Goal: Navigation & Orientation: Find specific page/section

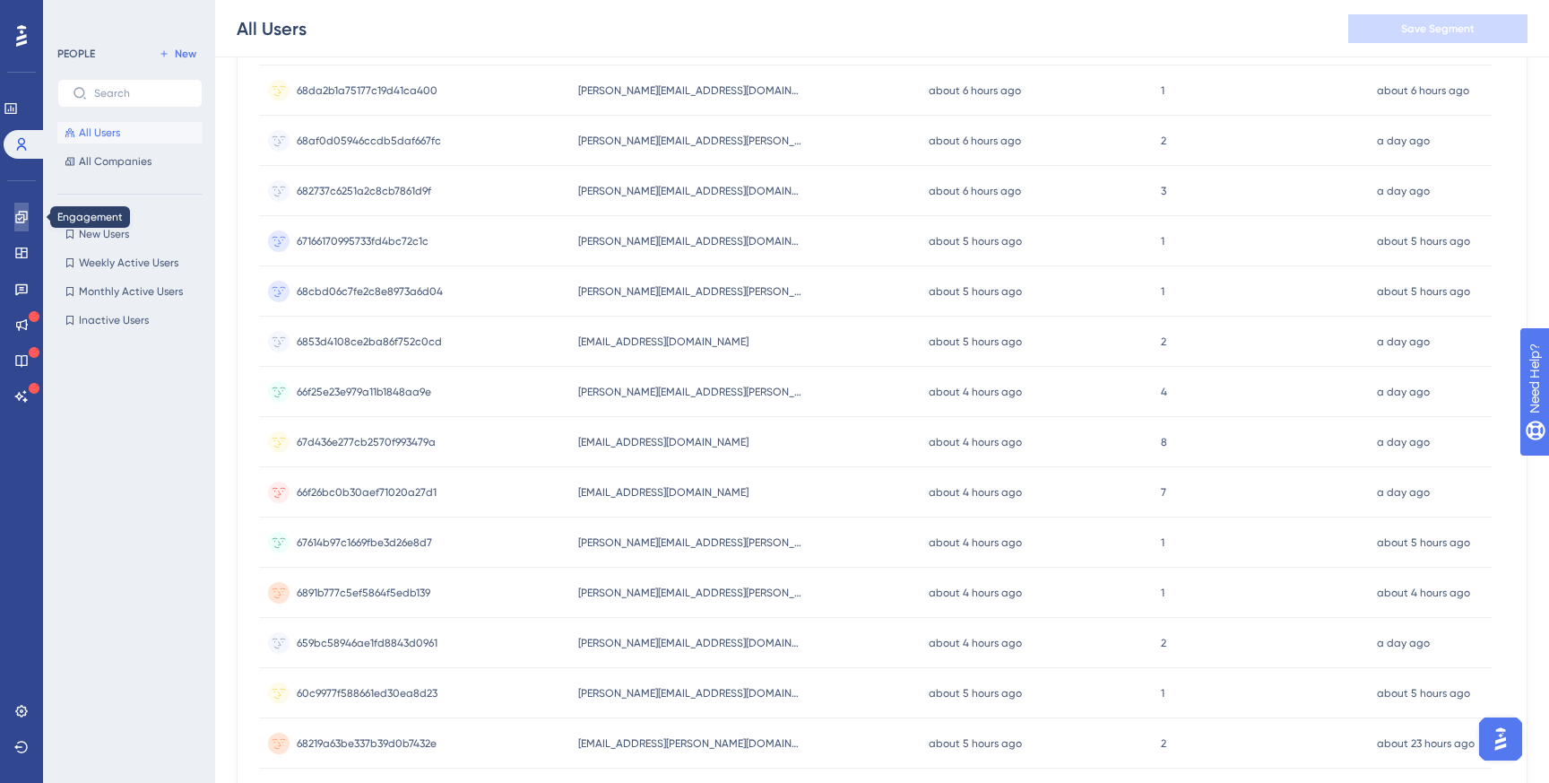
click at [20, 216] on icon at bounding box center [21, 217] width 14 height 14
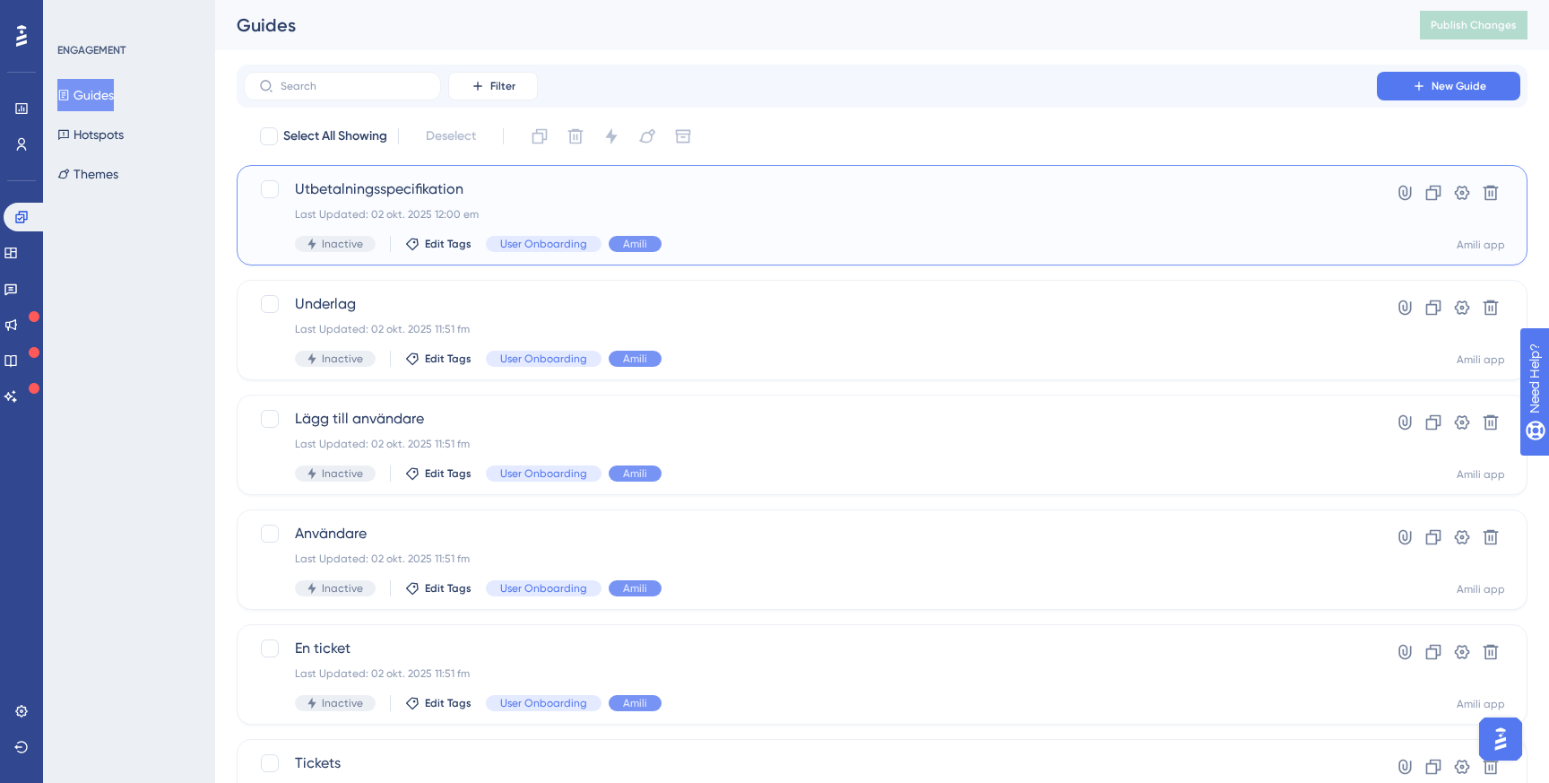
click at [454, 201] on div "Utbetalningsspecifikation Last Updated: 02 okt. 2025 12:00 em Inactive Edit Tag…" at bounding box center [810, 215] width 1031 height 74
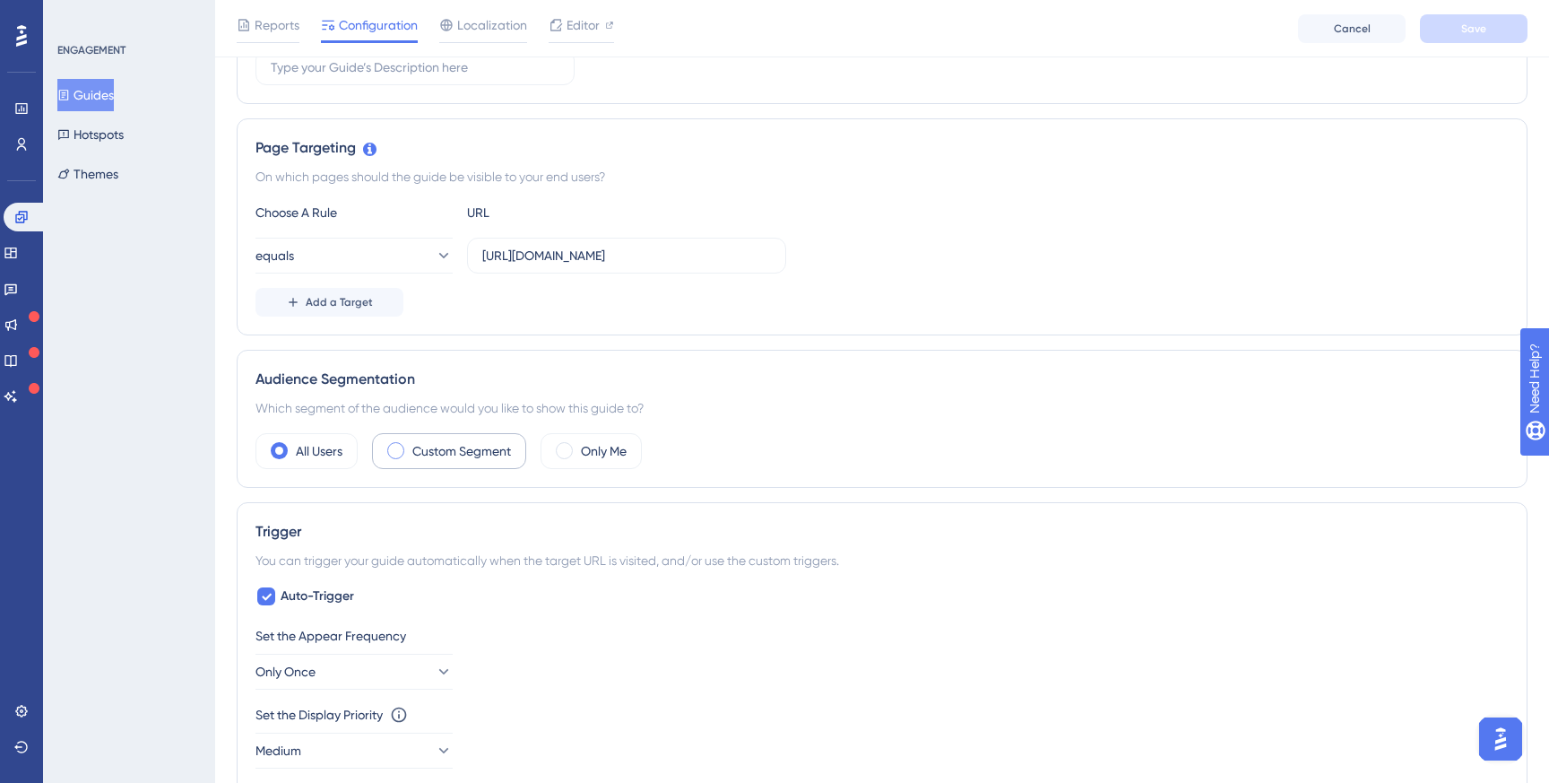
scroll to position [359, 0]
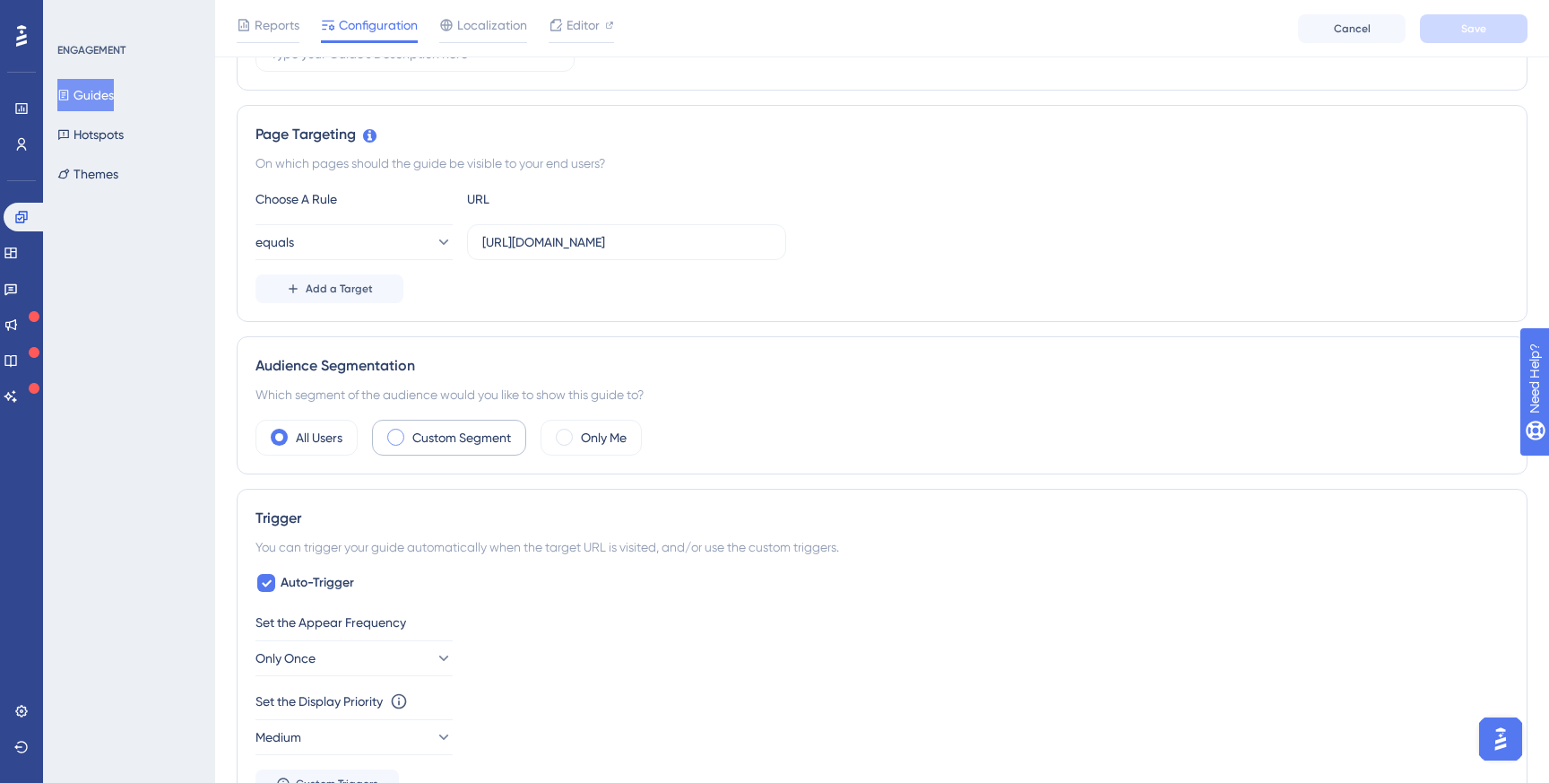
click at [398, 438] on span at bounding box center [395, 436] width 17 height 17
click at [410, 431] on input "radio" at bounding box center [410, 431] width 0 height 0
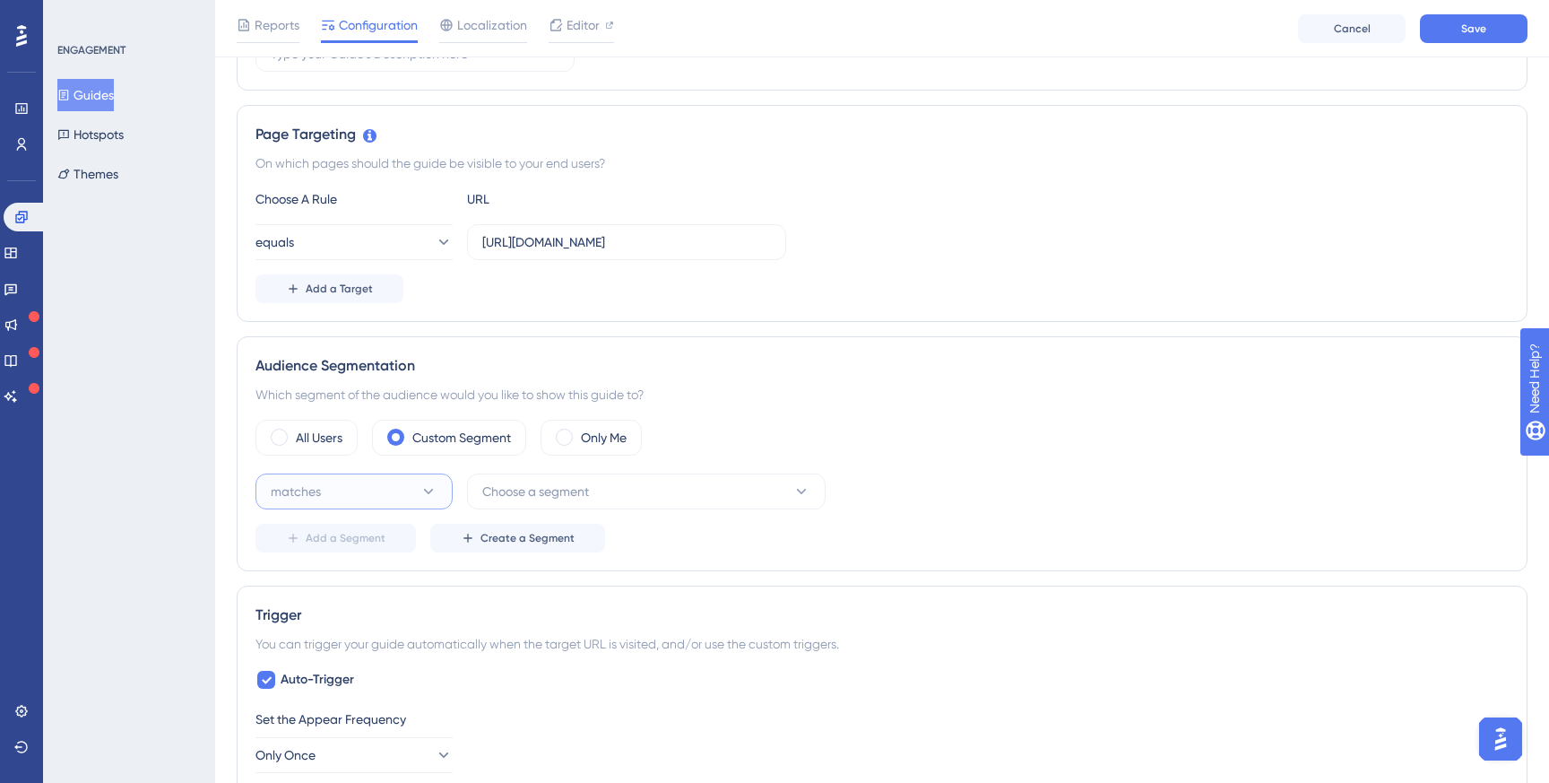
click at [408, 489] on button "matches" at bounding box center [353, 491] width 197 height 36
click at [365, 584] on div "doesn't match doesn't match" at bounding box center [354, 582] width 174 height 36
click at [516, 502] on button "Choose a segment" at bounding box center [646, 491] width 359 height 36
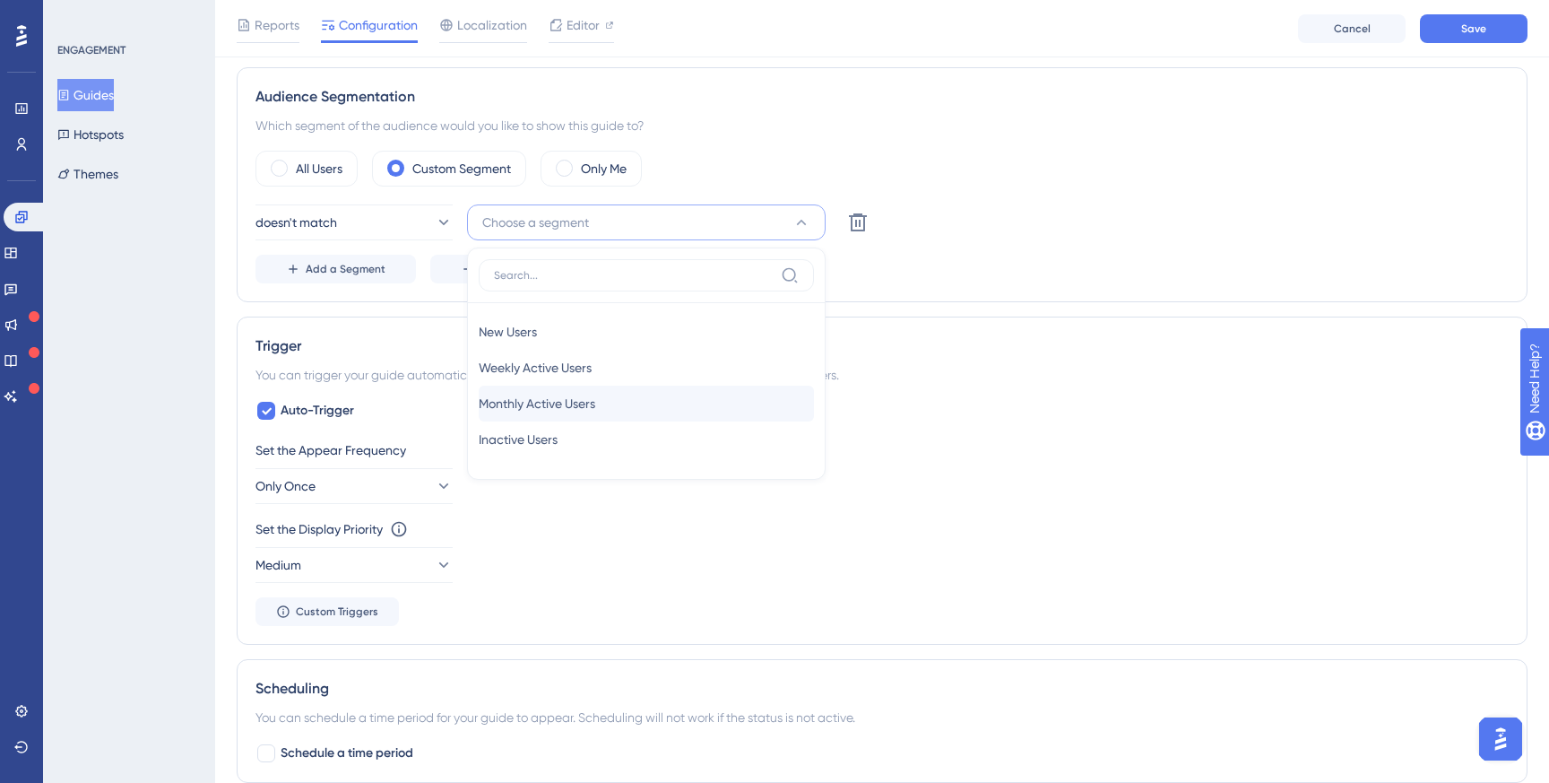
scroll to position [604, 0]
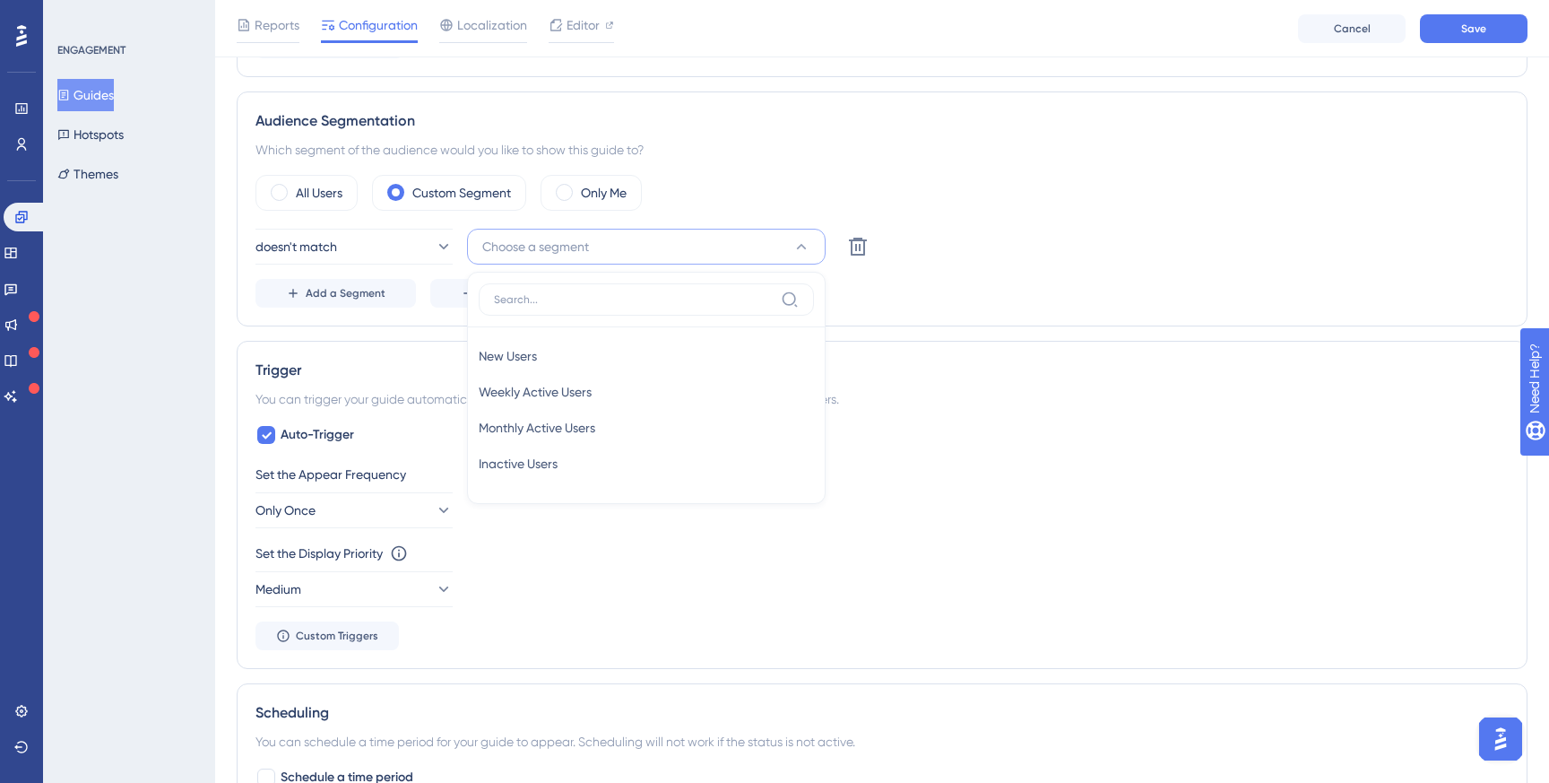
click at [874, 307] on div "Audience Segmentation Which segment of the audience would you like to show this…" at bounding box center [882, 208] width 1291 height 235
click at [867, 240] on icon at bounding box center [858, 247] width 22 height 22
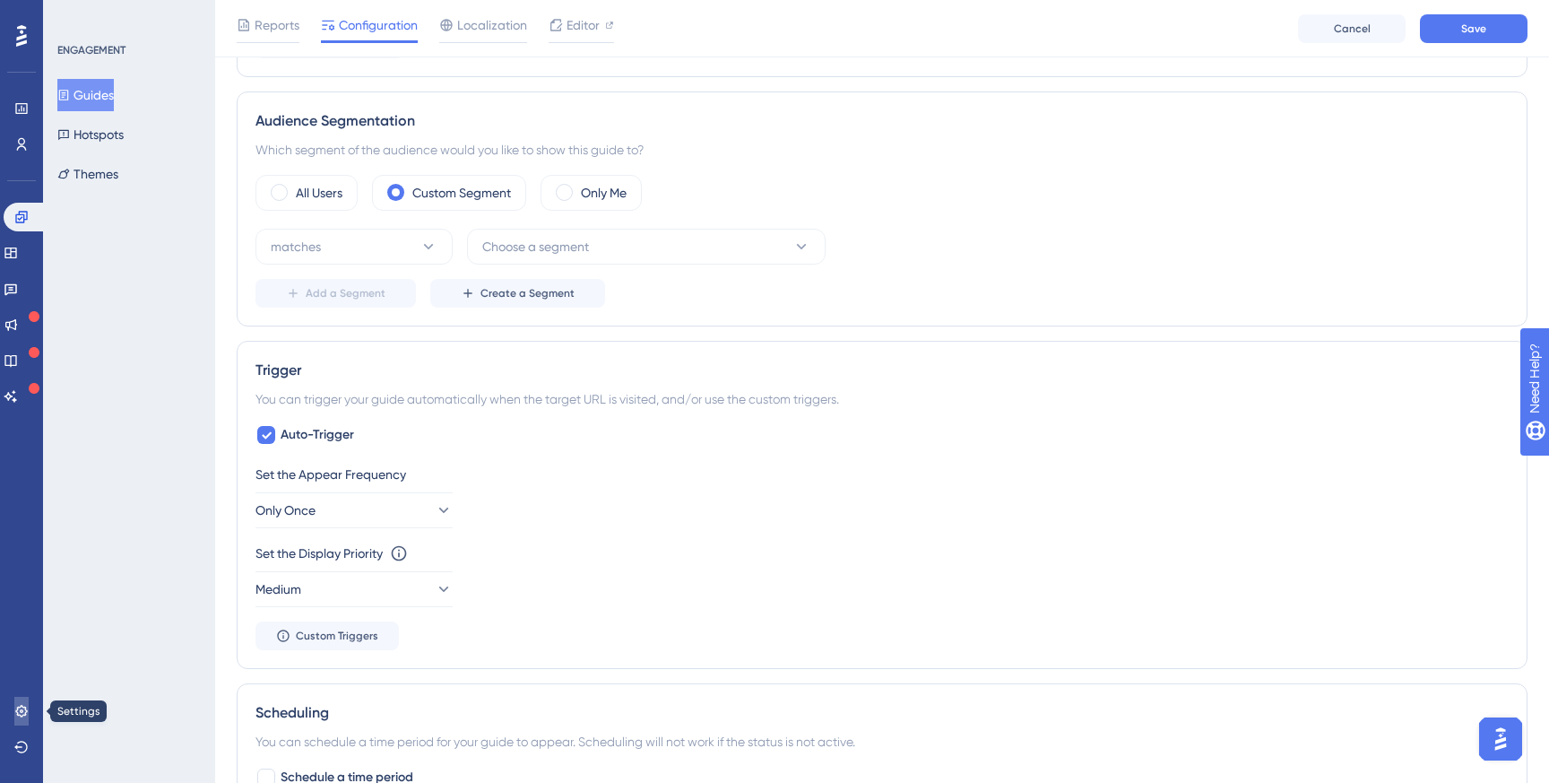
click at [17, 707] on icon at bounding box center [21, 711] width 12 height 12
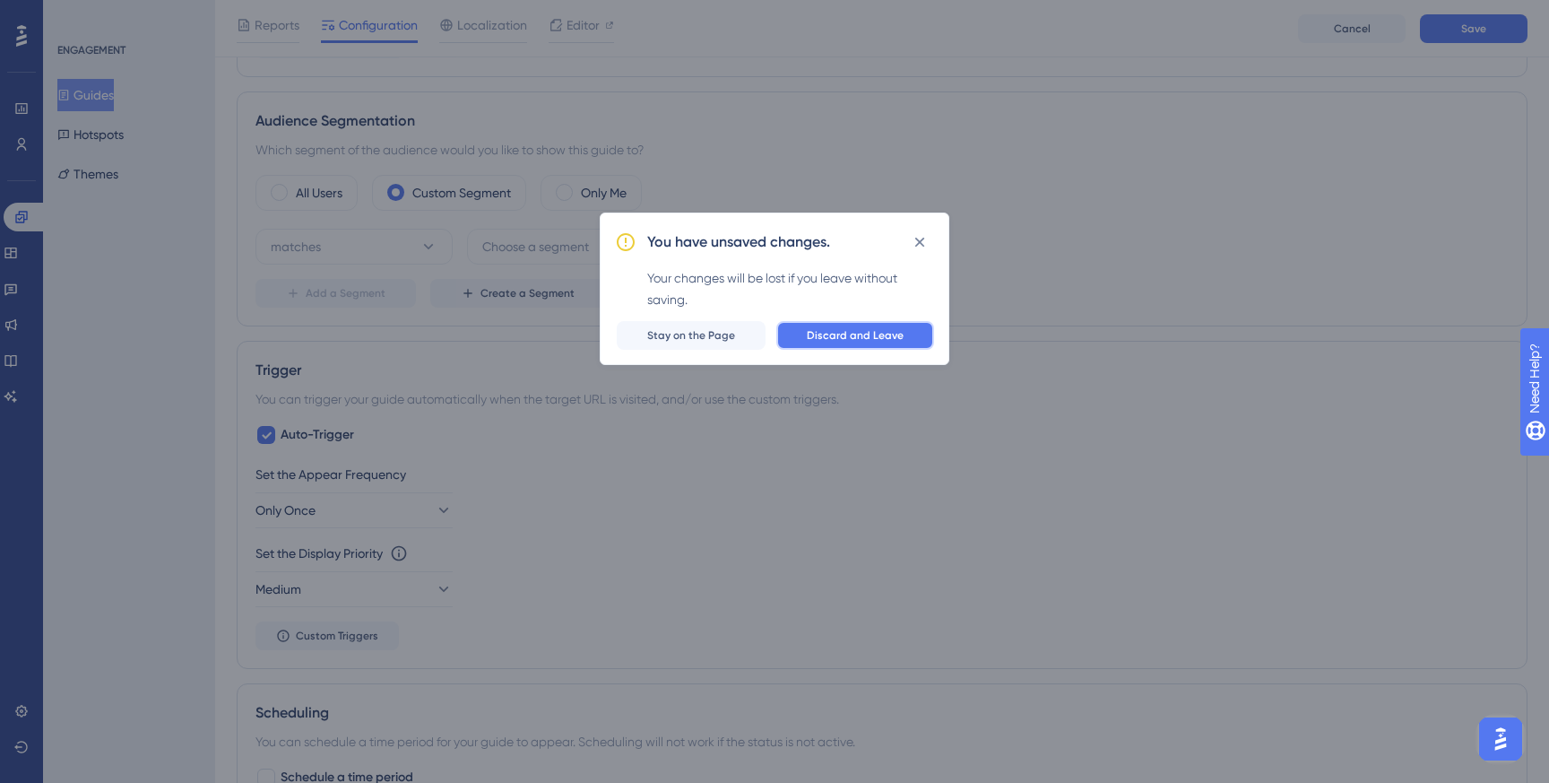
click at [811, 328] on span "Discard and Leave" at bounding box center [855, 335] width 97 height 14
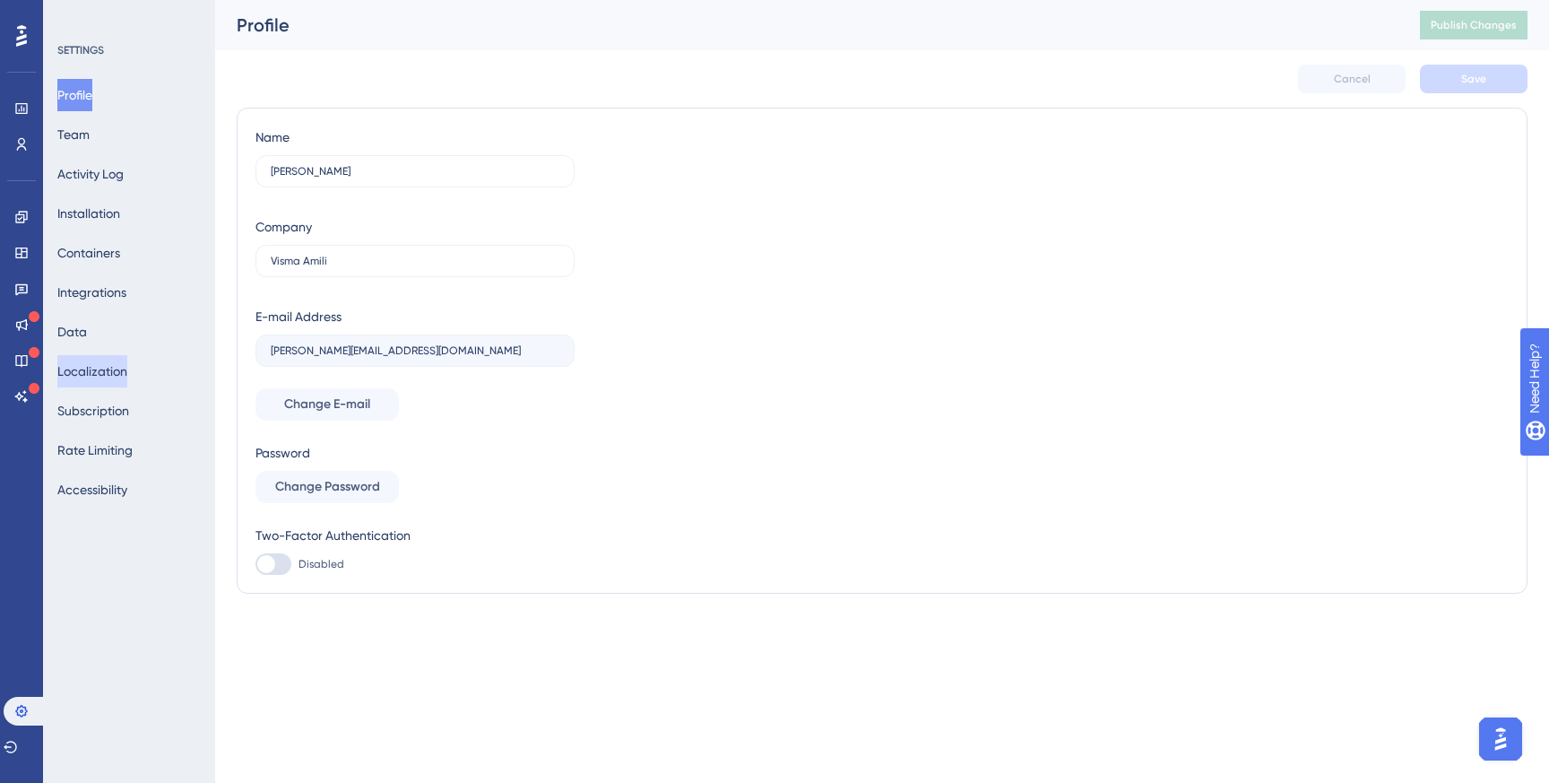
click at [101, 368] on button "Localization" at bounding box center [92, 371] width 70 height 32
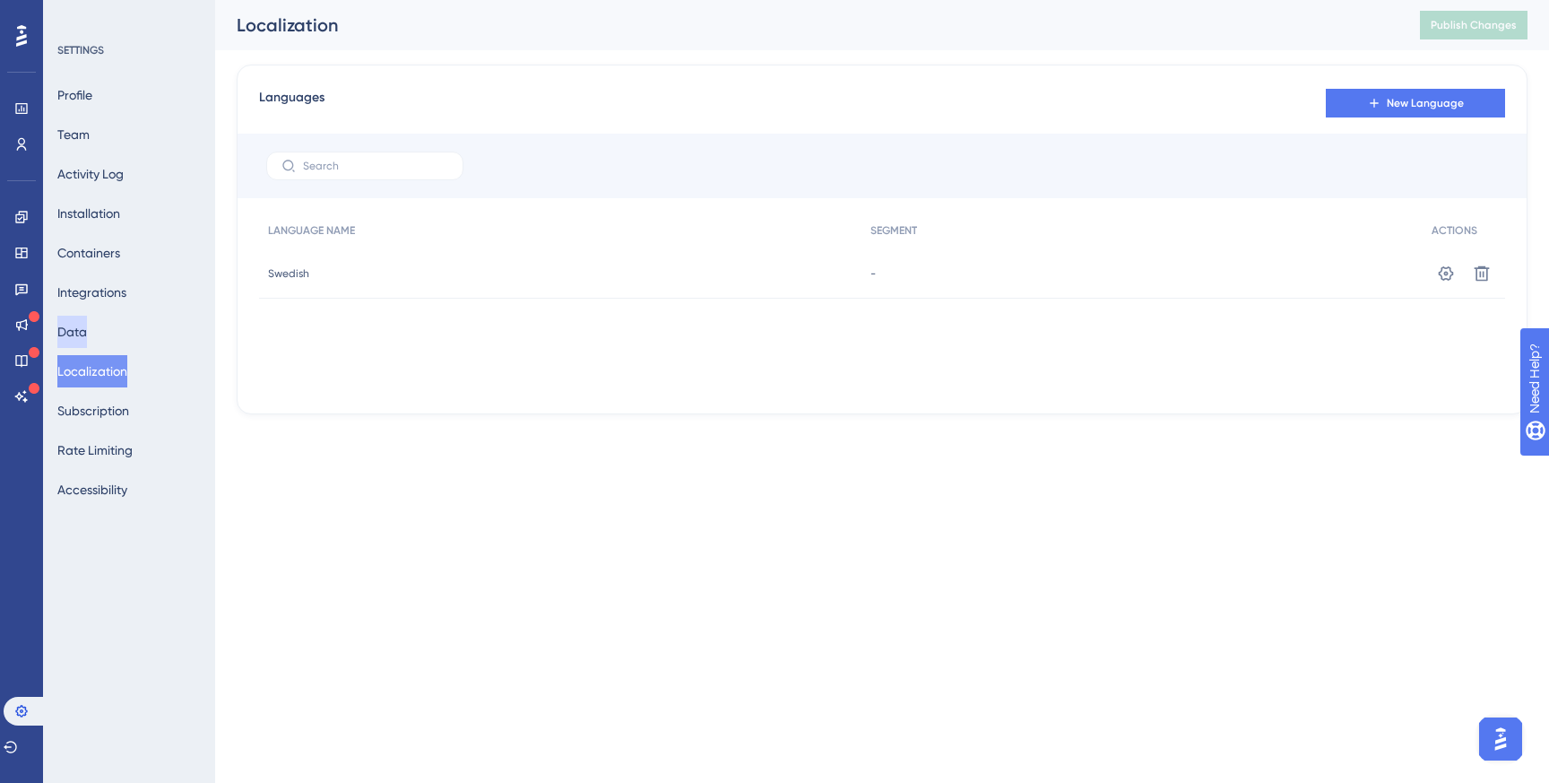
click at [83, 325] on button "Data" at bounding box center [72, 332] width 30 height 32
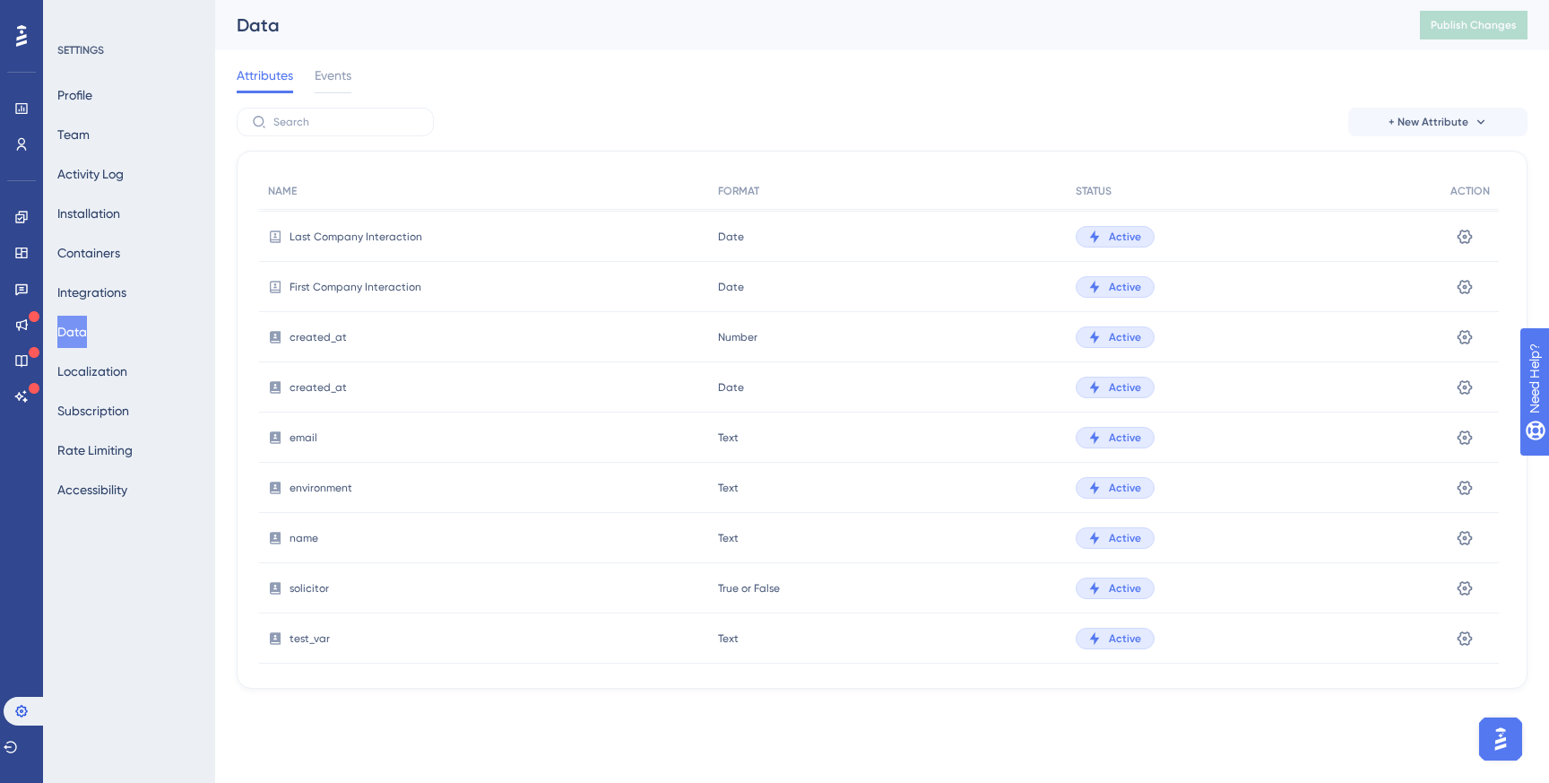
scroll to position [518, 0]
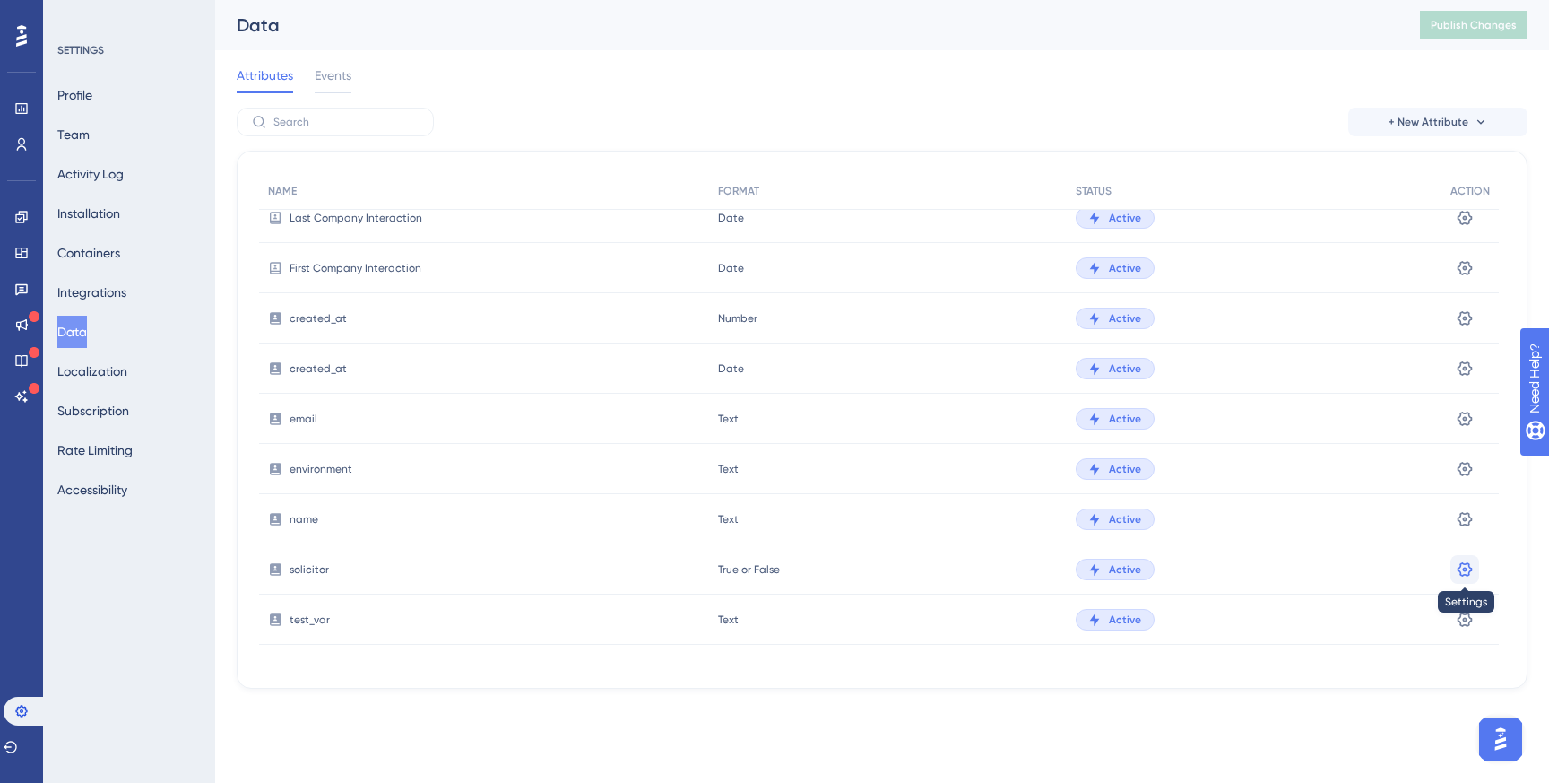
click at [1468, 577] on icon at bounding box center [1465, 569] width 18 height 18
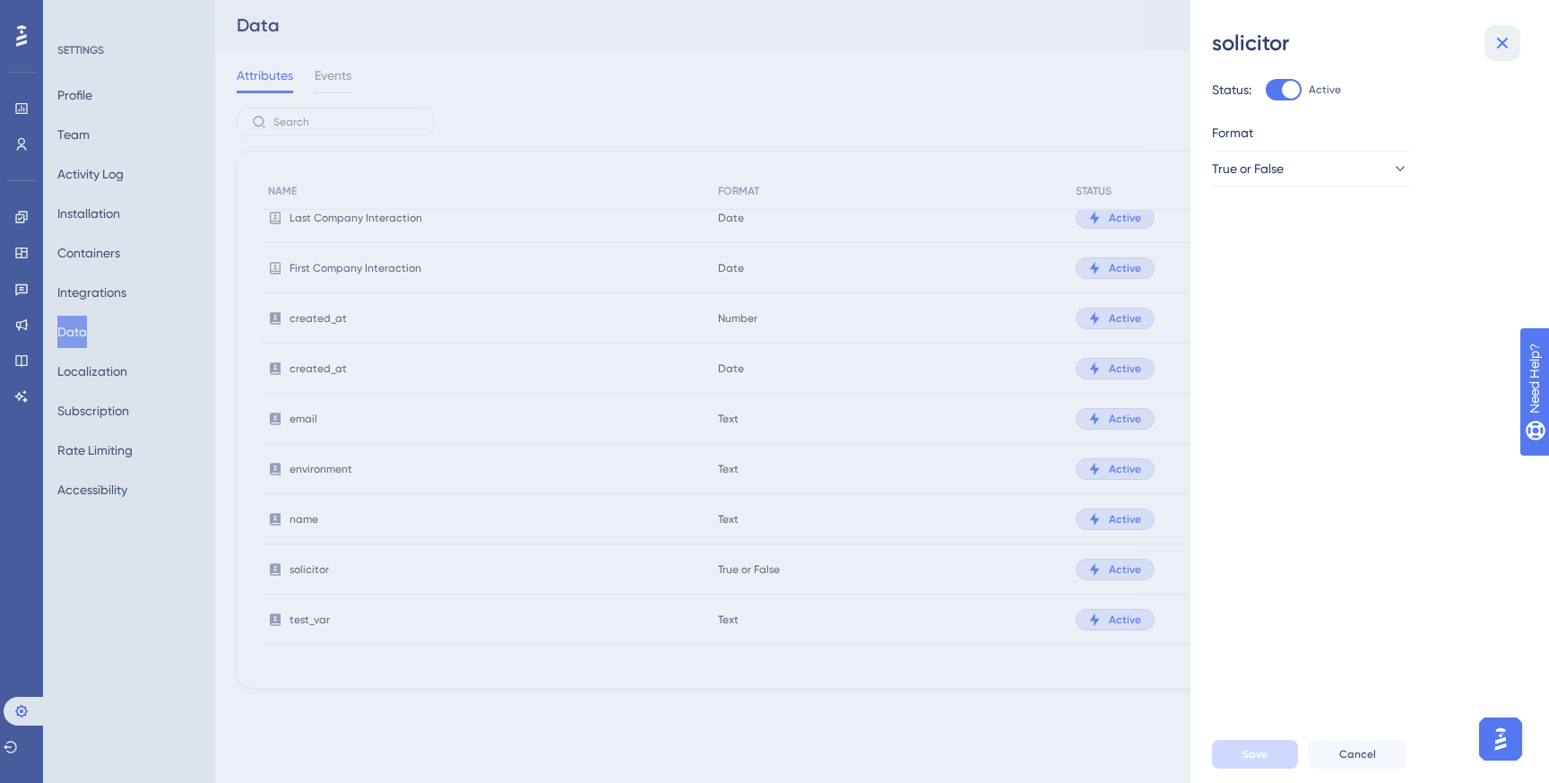
click at [1507, 41] on icon at bounding box center [1503, 43] width 22 height 22
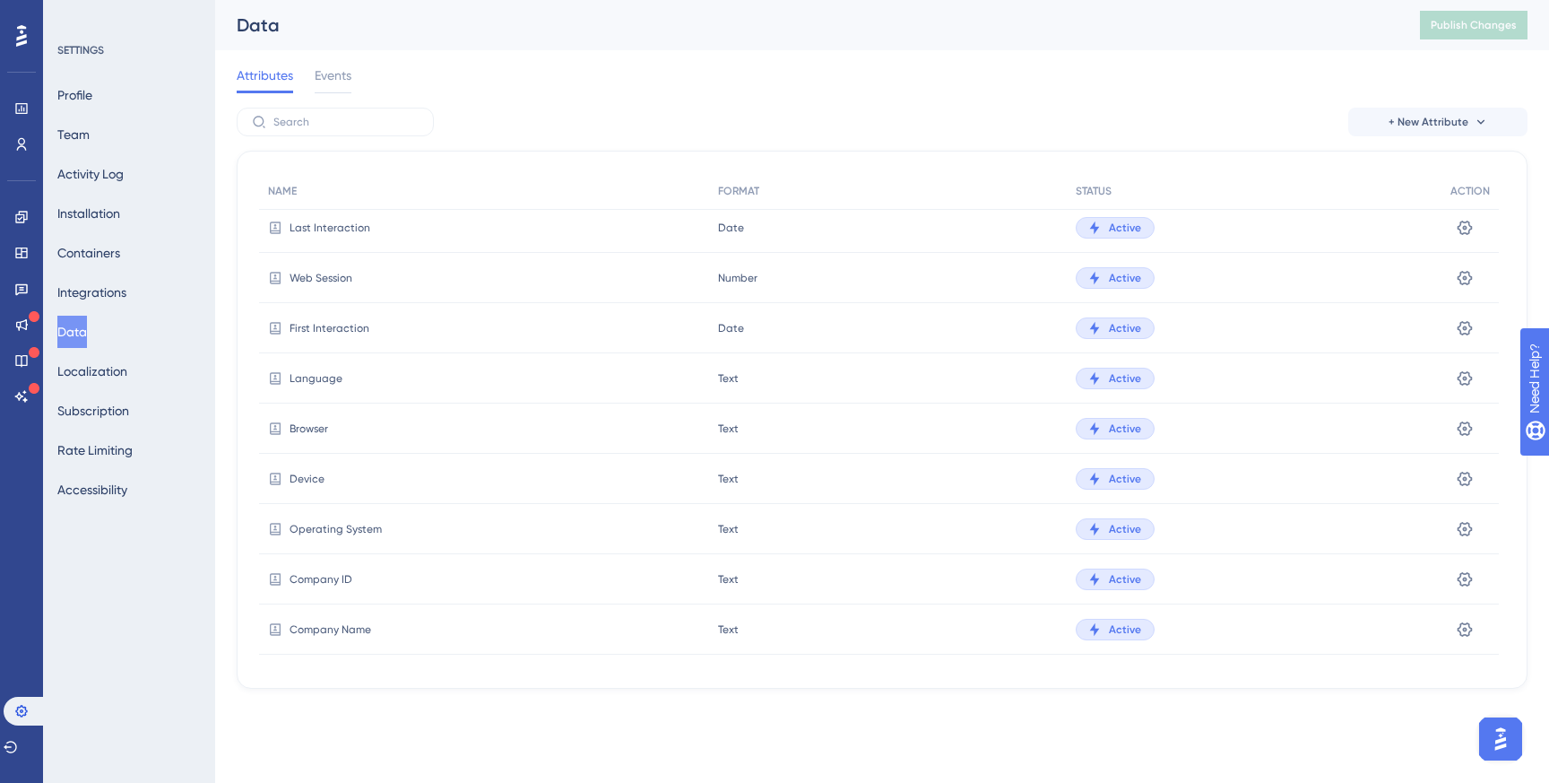
scroll to position [0, 0]
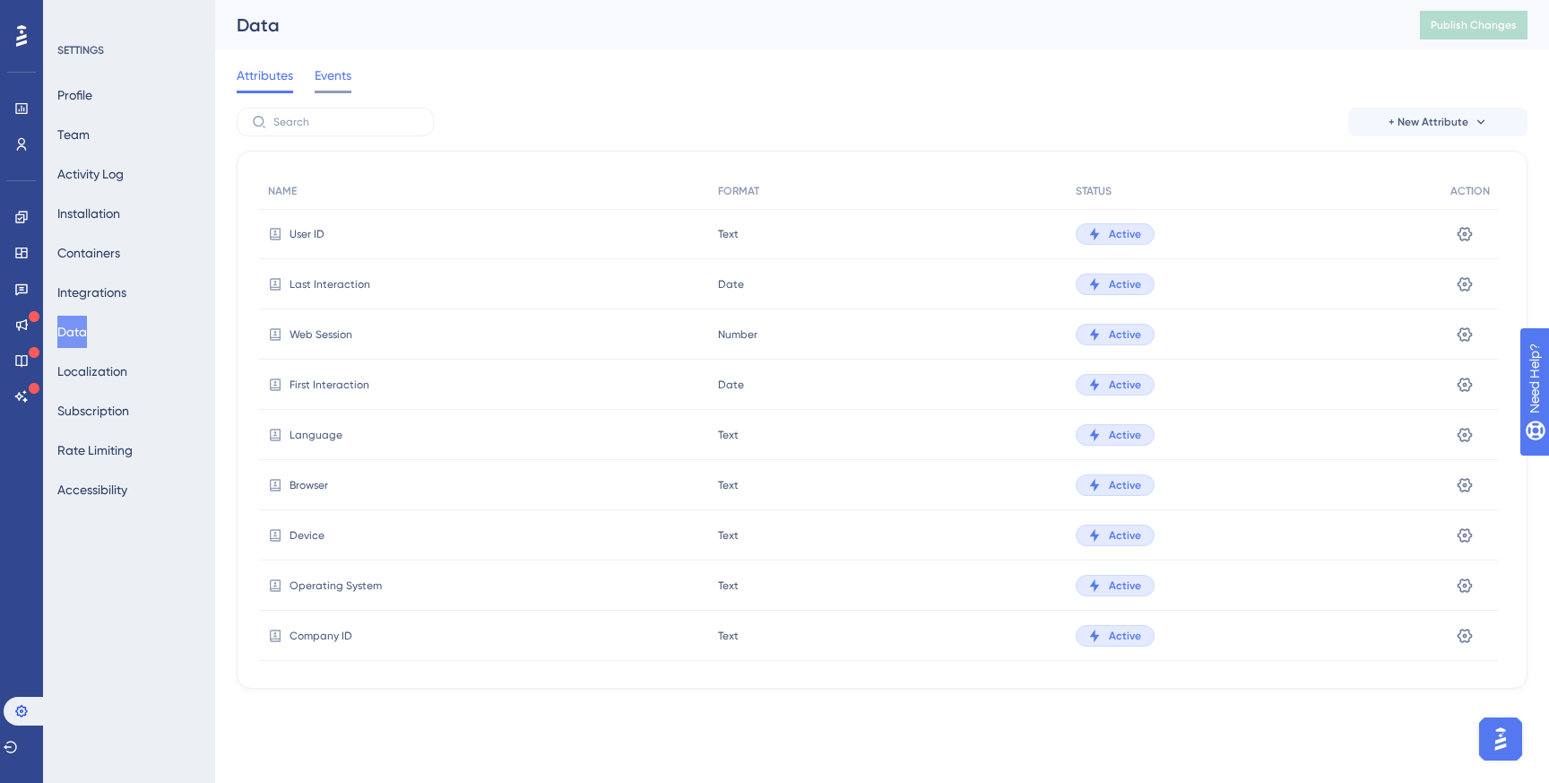
click at [329, 78] on span "Events" at bounding box center [333, 76] width 37 height 22
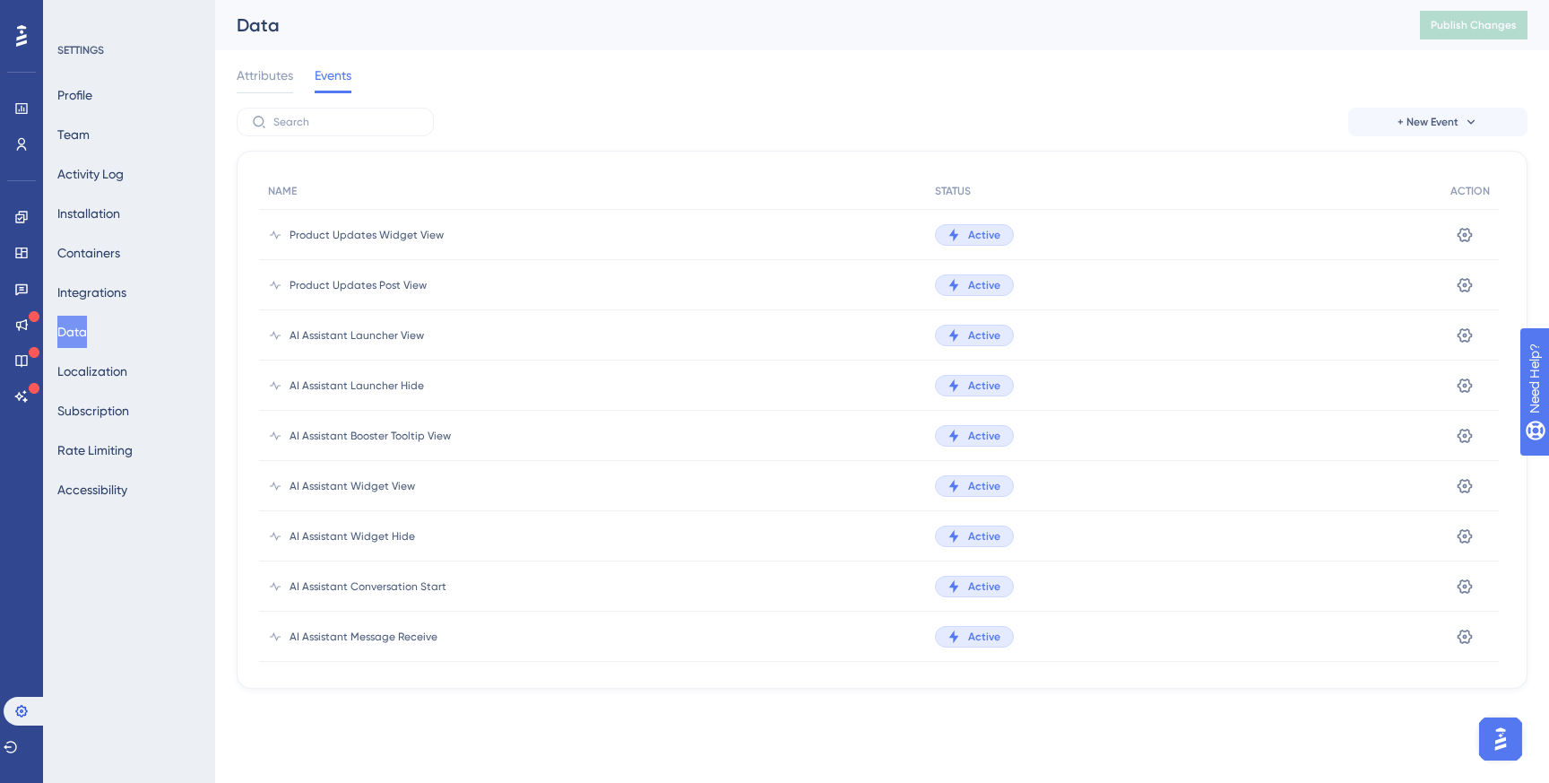
scroll to position [1434, 0]
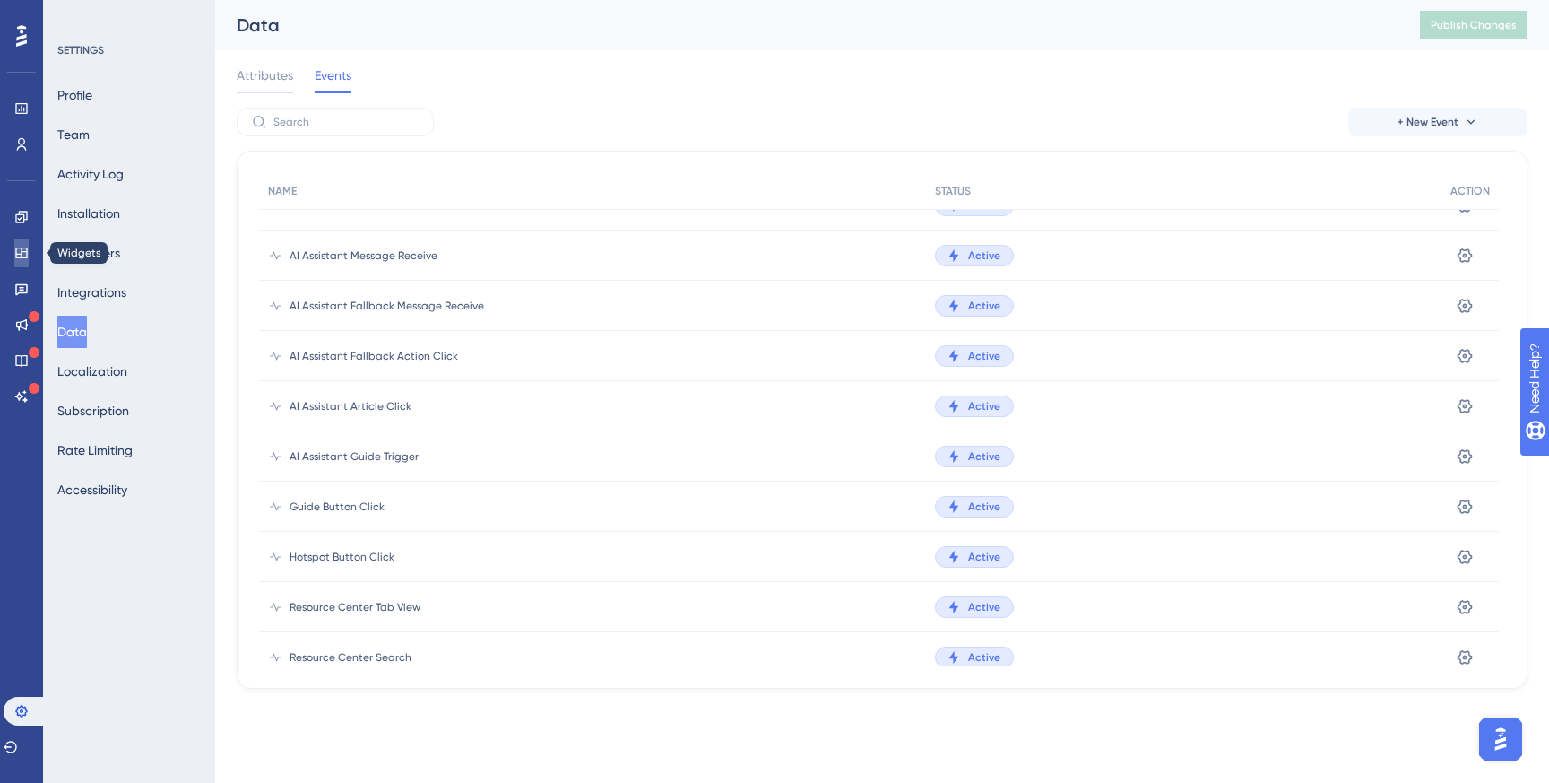
click at [22, 256] on icon at bounding box center [21, 253] width 14 height 14
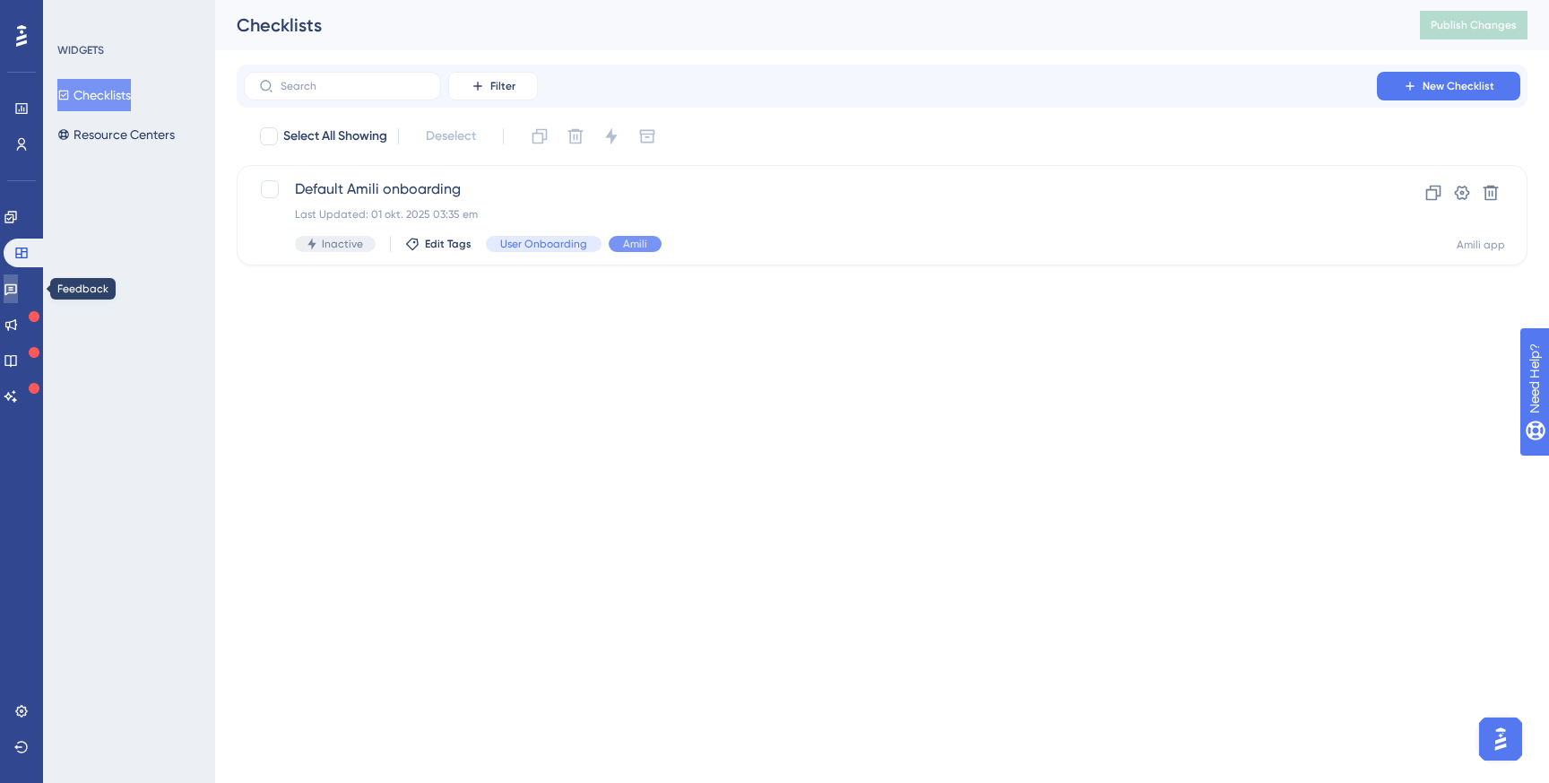
click at [18, 298] on link at bounding box center [11, 288] width 14 height 29
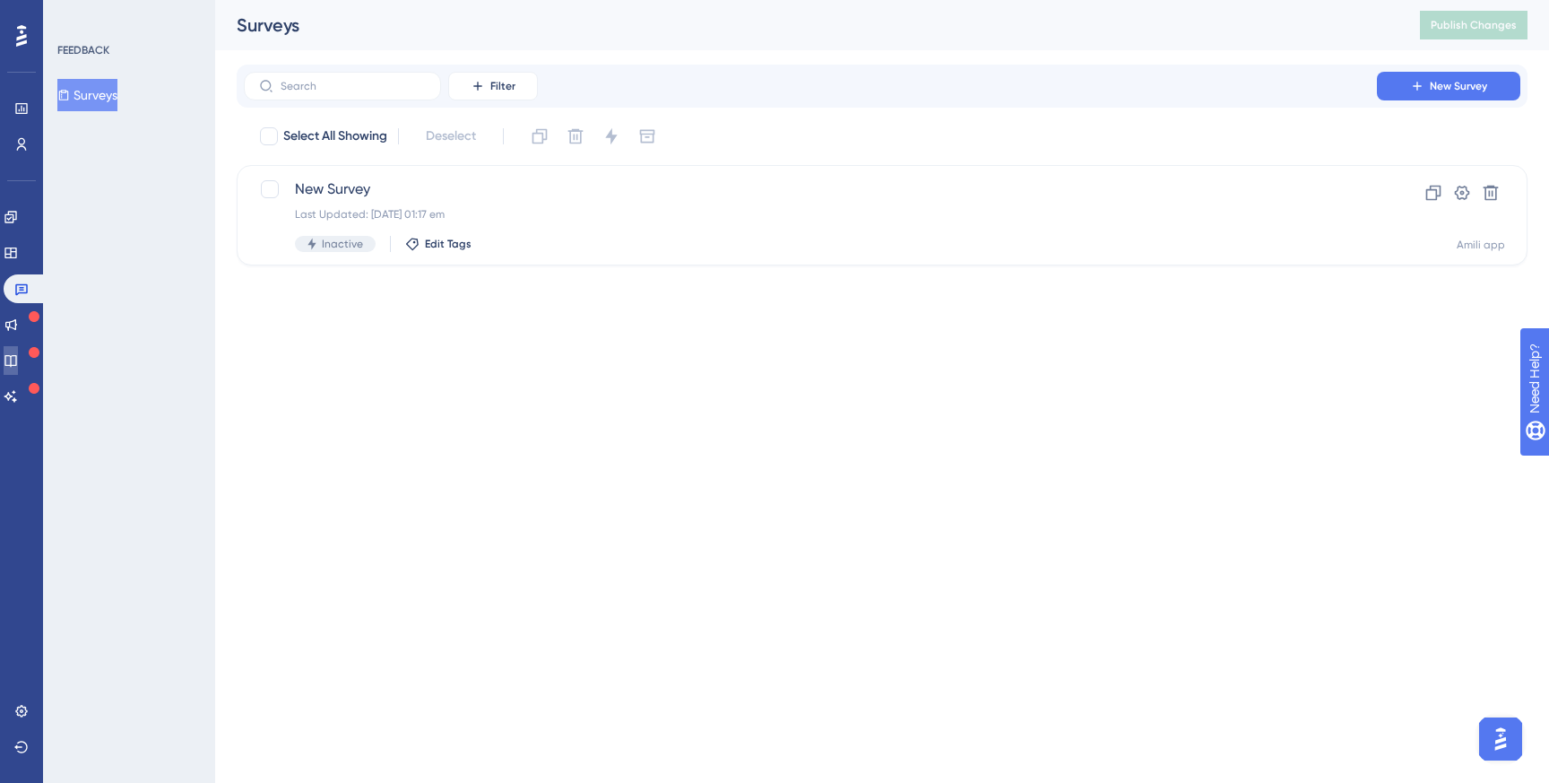
click at [18, 350] on link at bounding box center [11, 360] width 14 height 29
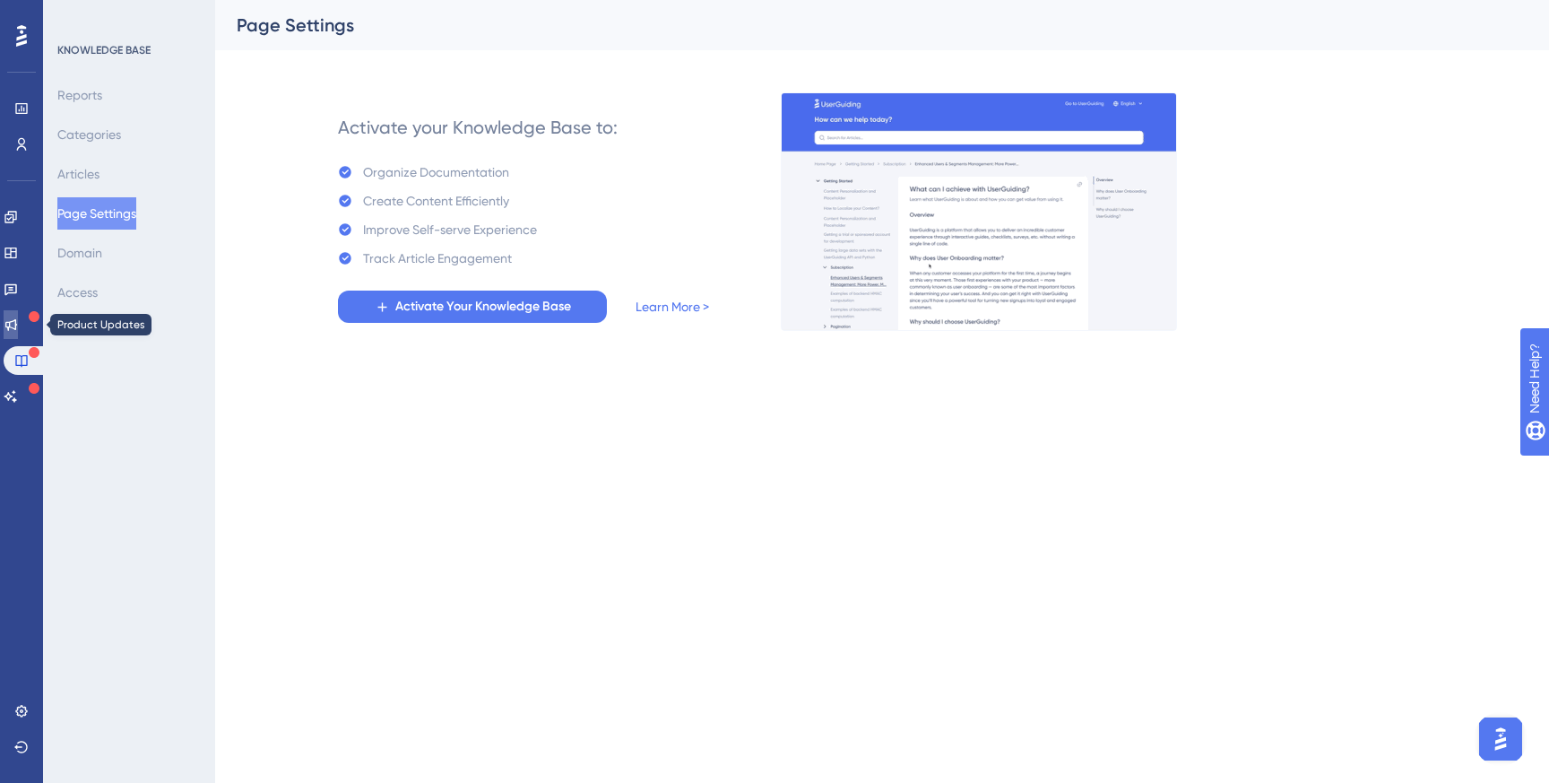
click at [18, 332] on link at bounding box center [11, 324] width 14 height 29
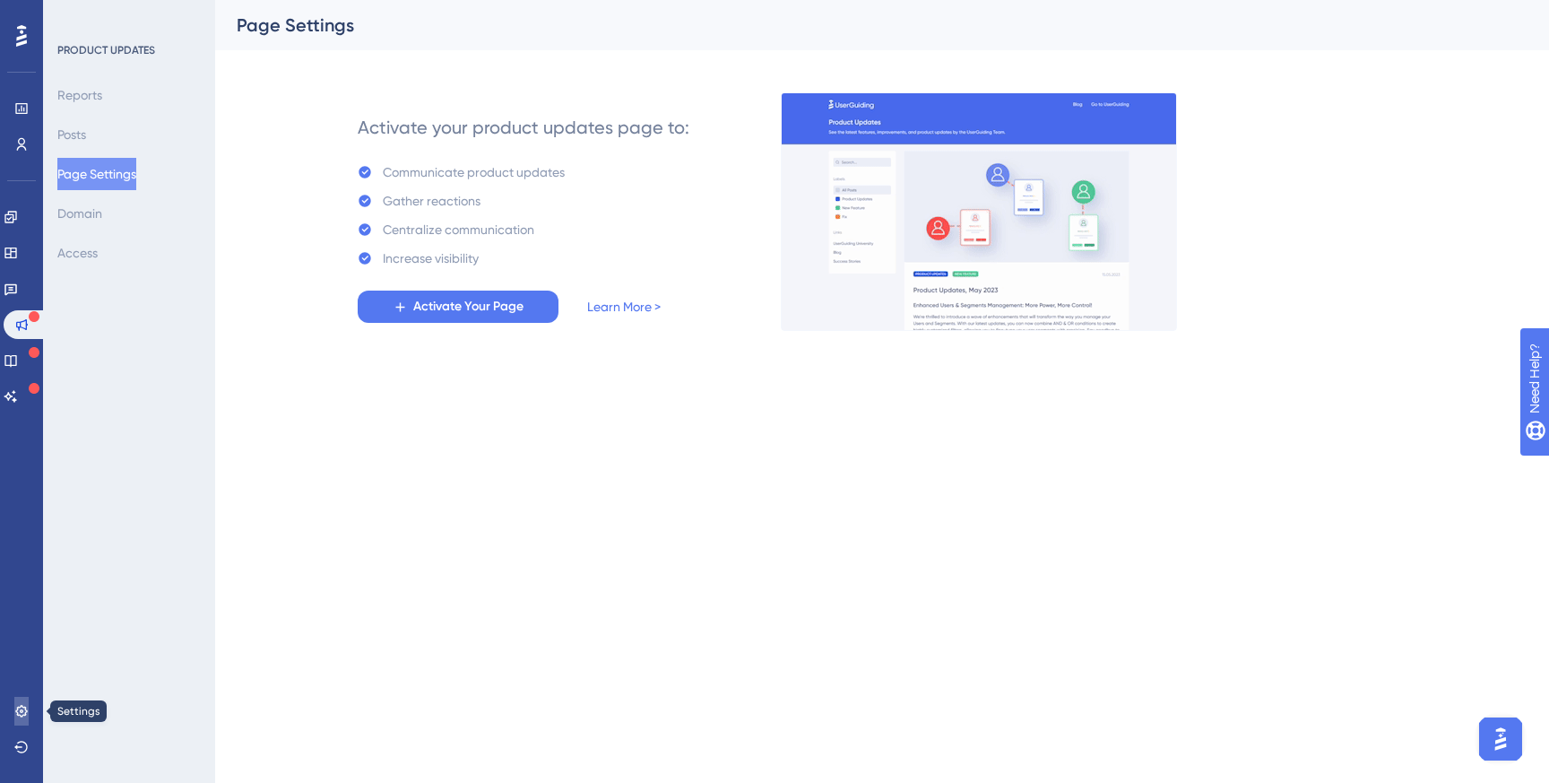
click at [16, 702] on link at bounding box center [21, 710] width 14 height 29
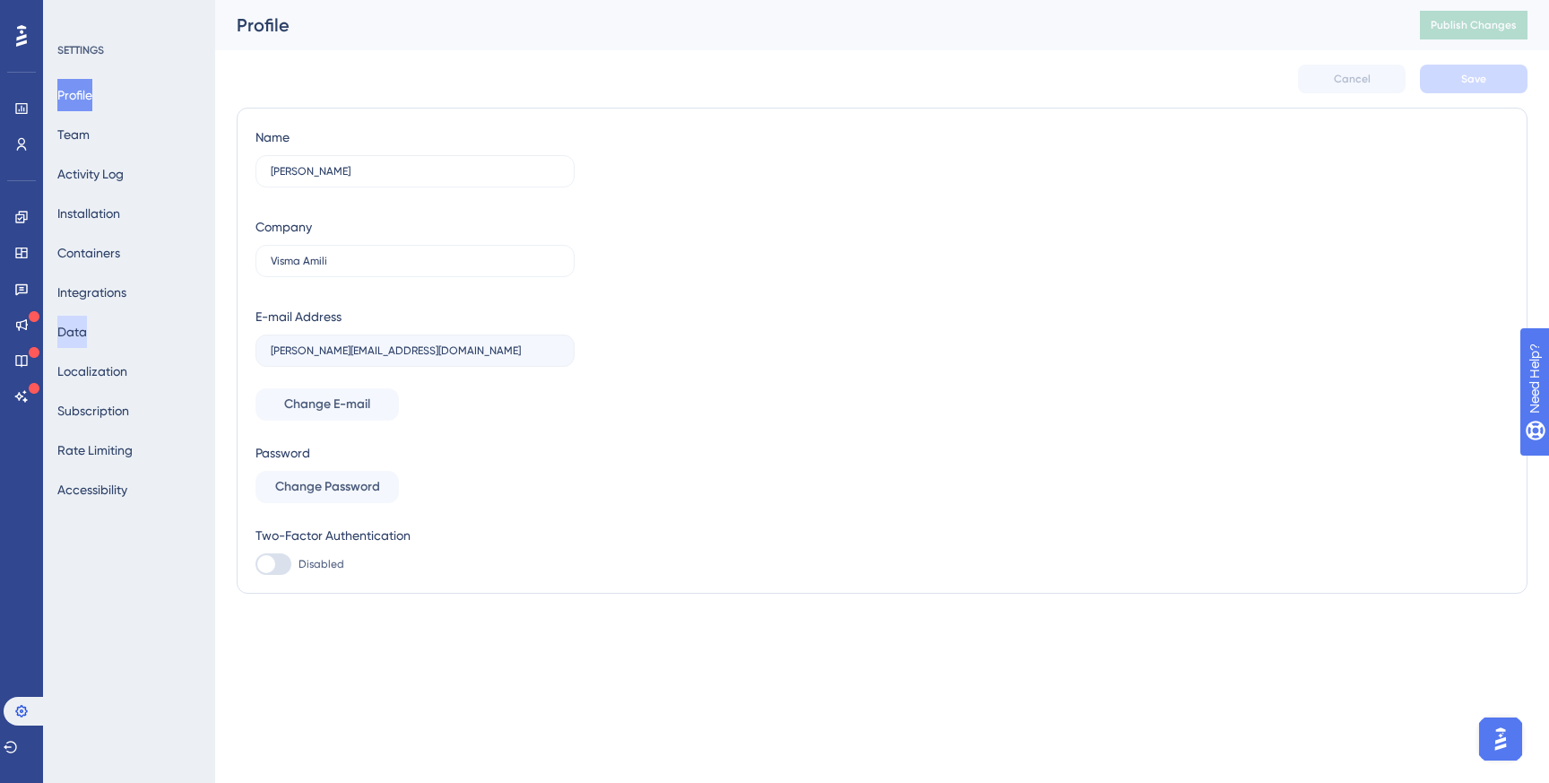
click at [87, 330] on button "Data" at bounding box center [72, 332] width 30 height 32
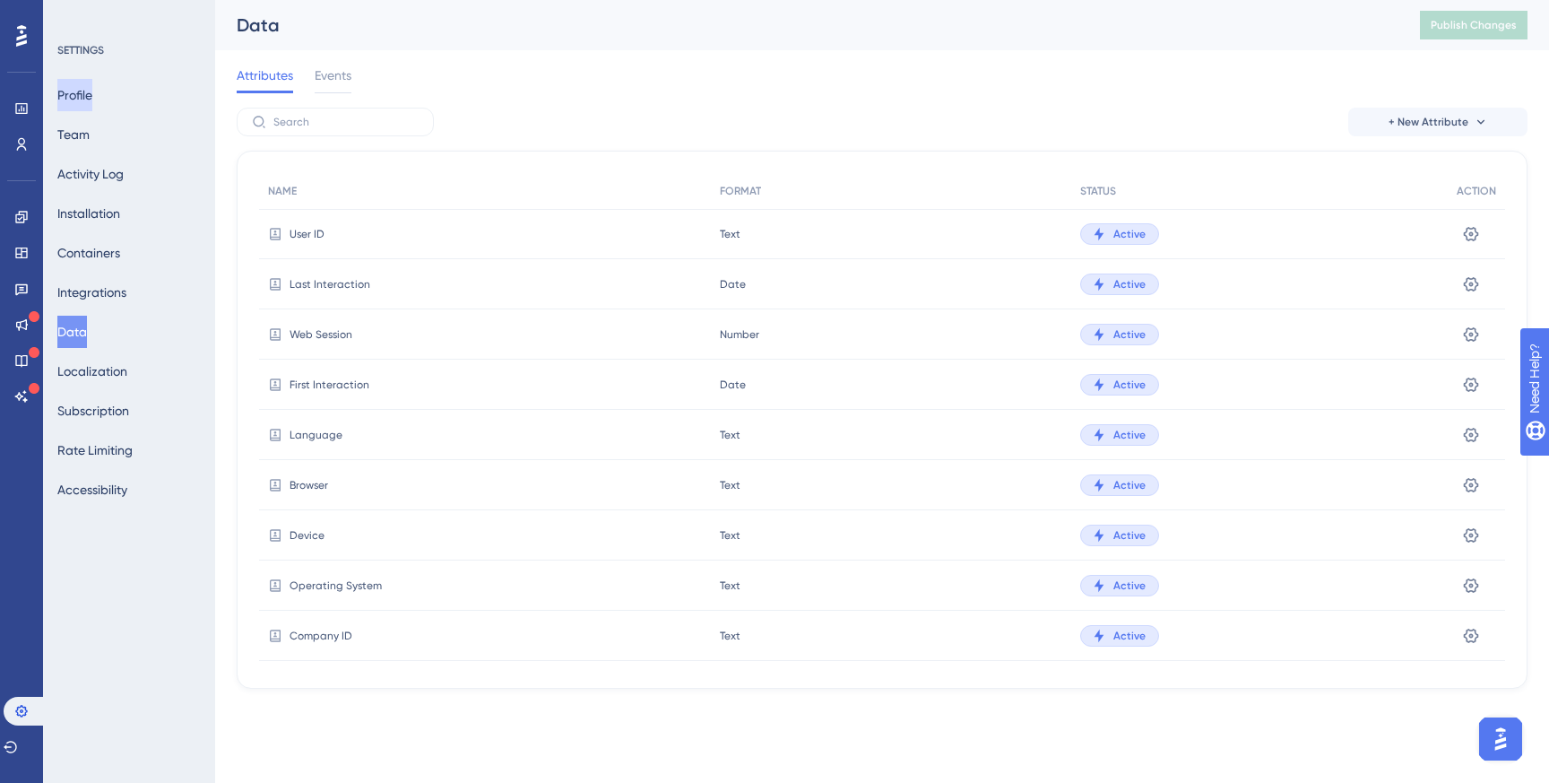
click at [87, 86] on button "Profile" at bounding box center [74, 95] width 35 height 32
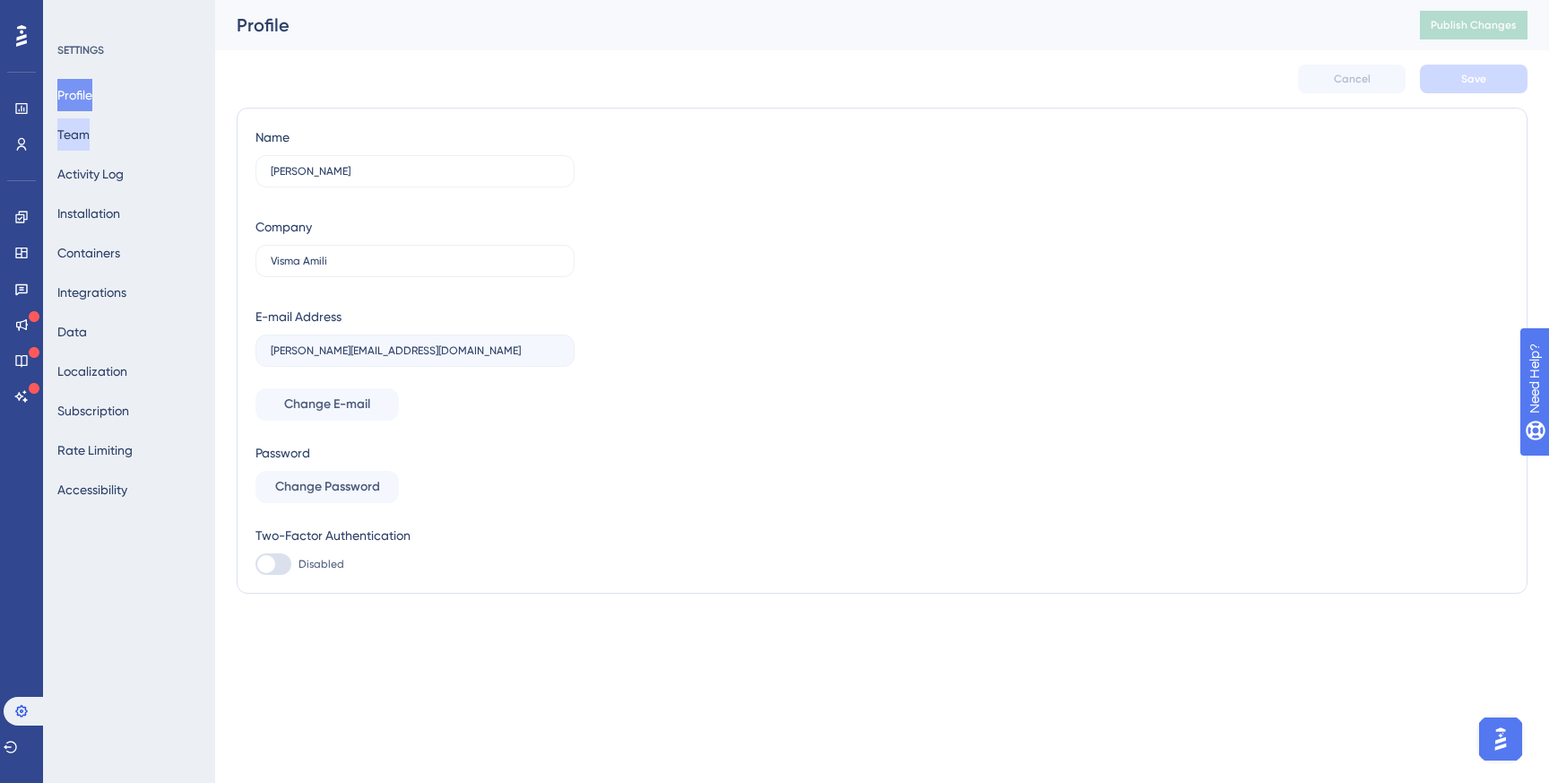
click at [90, 144] on button "Team" at bounding box center [73, 134] width 32 height 32
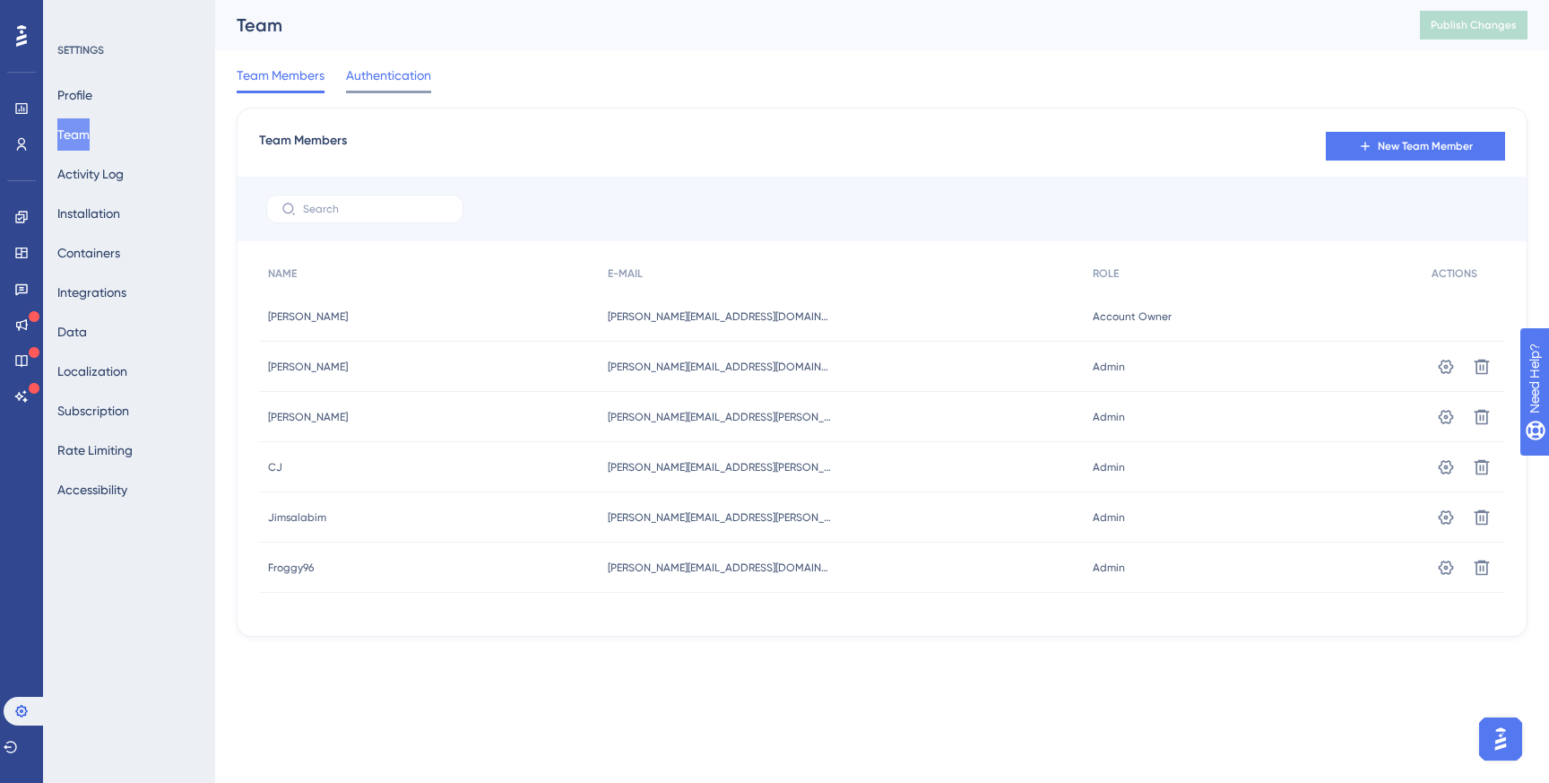
click at [365, 80] on span "Authentication" at bounding box center [388, 76] width 85 height 22
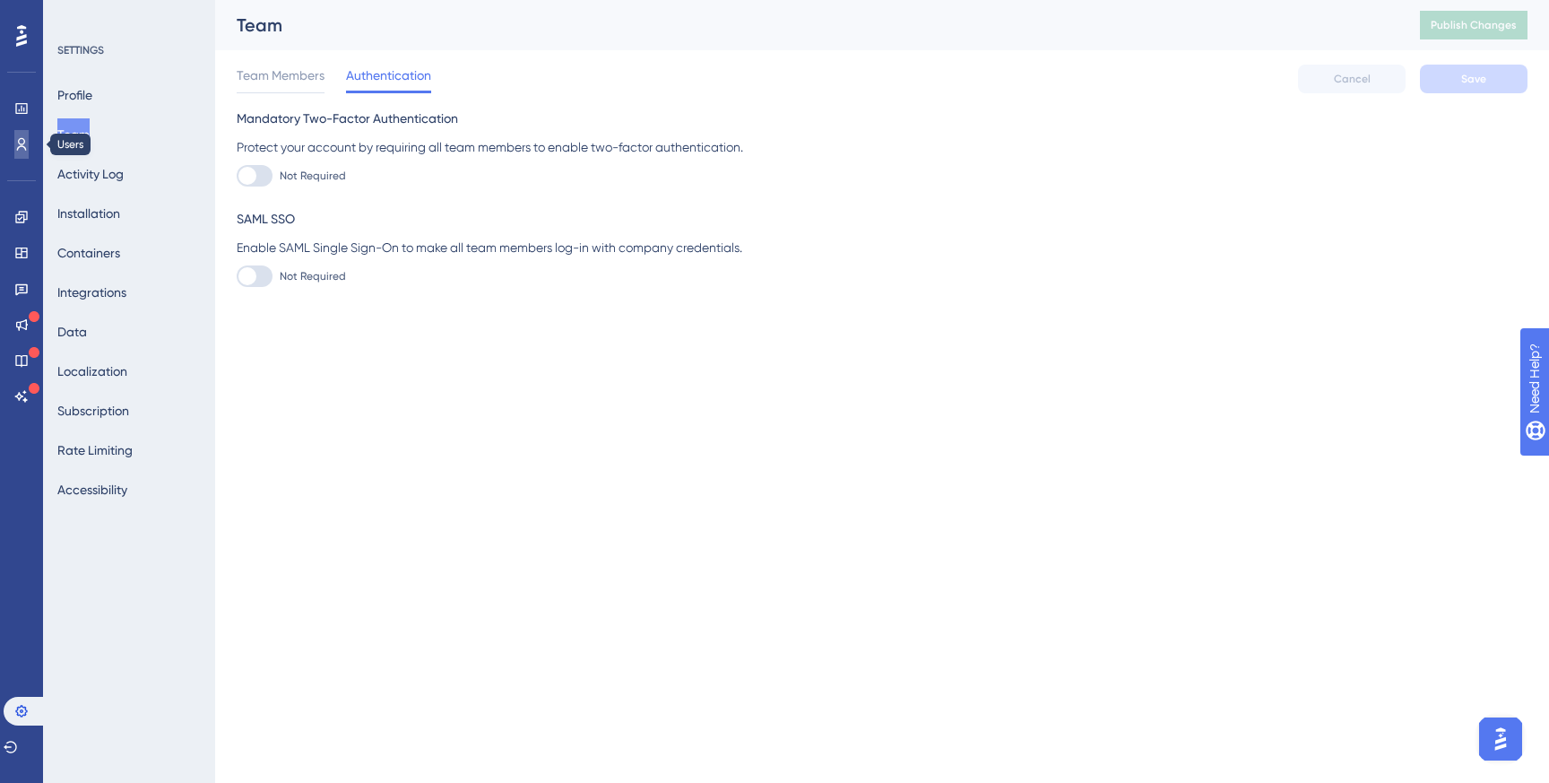
click at [20, 151] on link at bounding box center [21, 144] width 14 height 29
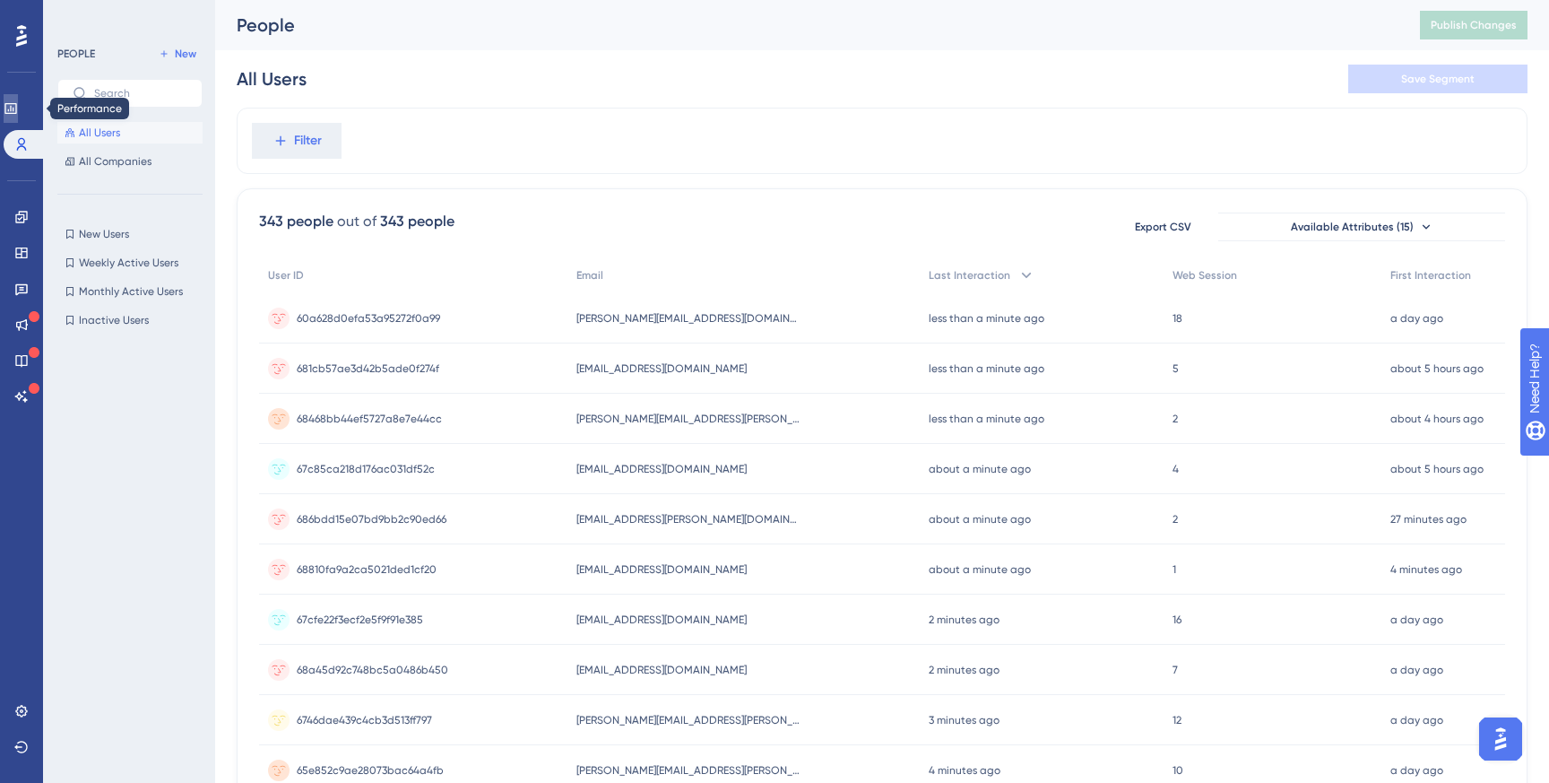
click at [18, 98] on link at bounding box center [11, 108] width 14 height 29
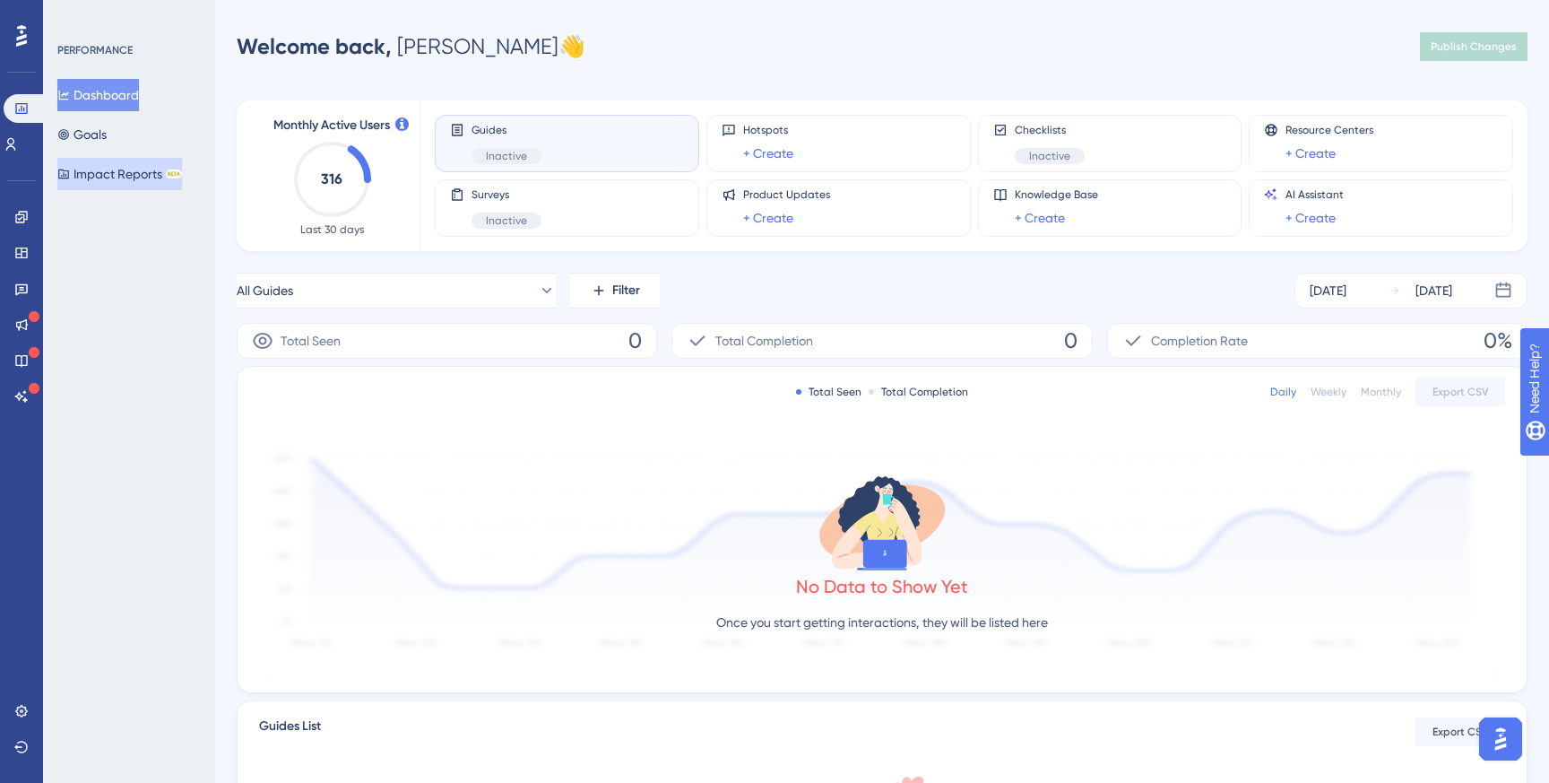
click at [132, 172] on button "Impact Reports BETA" at bounding box center [119, 174] width 125 height 32
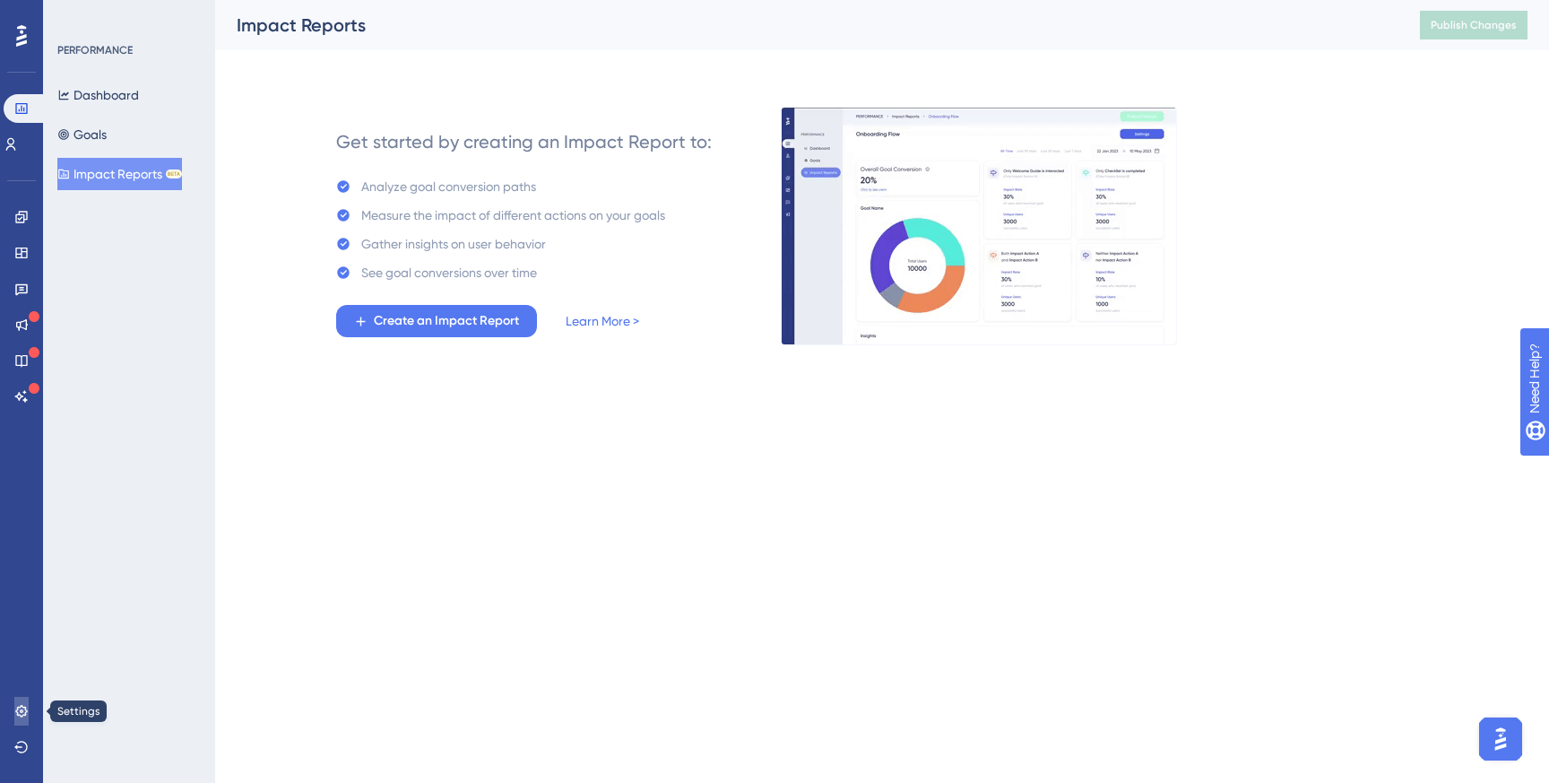
click at [29, 703] on link at bounding box center [21, 710] width 14 height 29
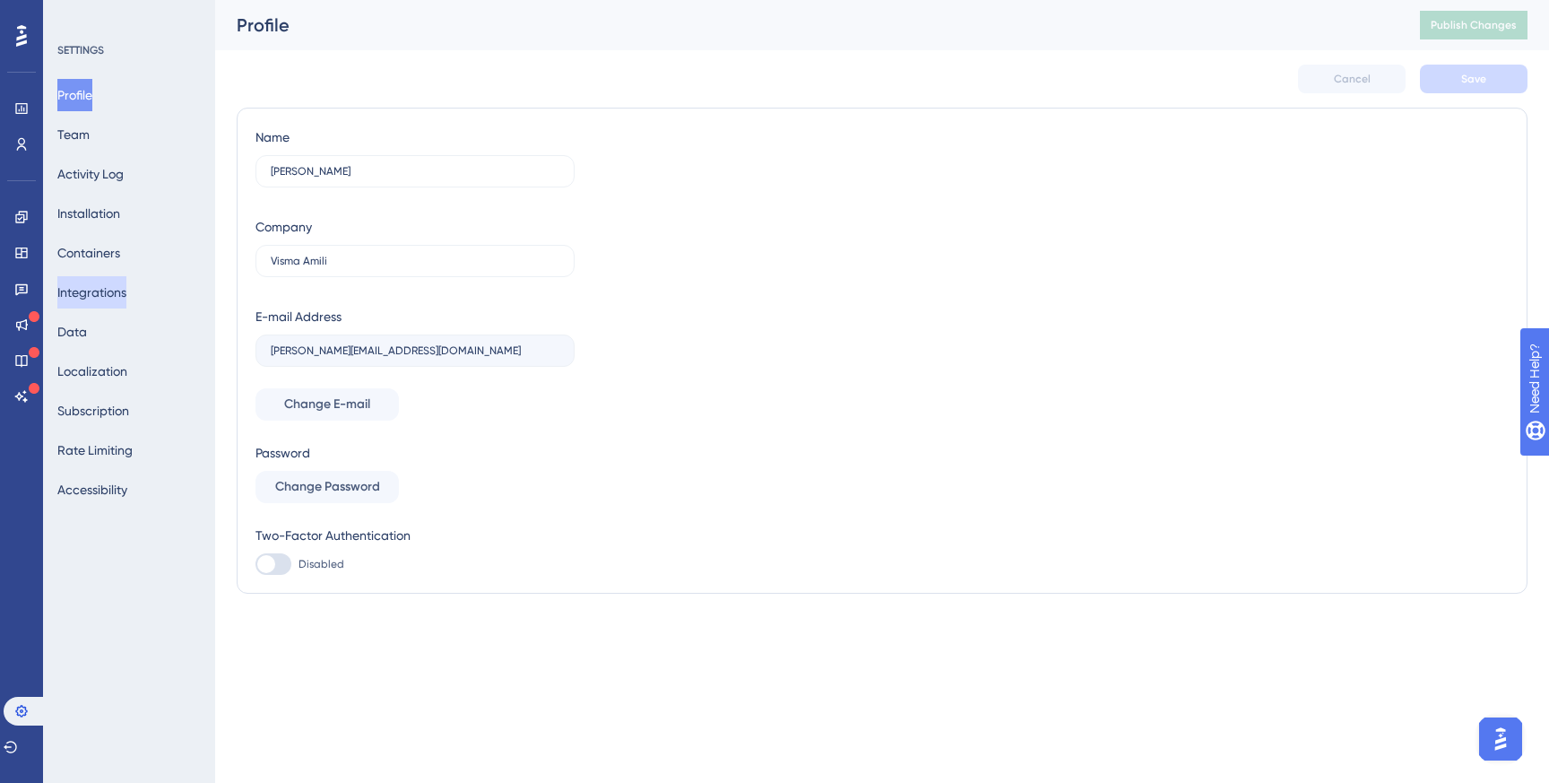
click at [97, 290] on button "Integrations" at bounding box center [91, 292] width 69 height 32
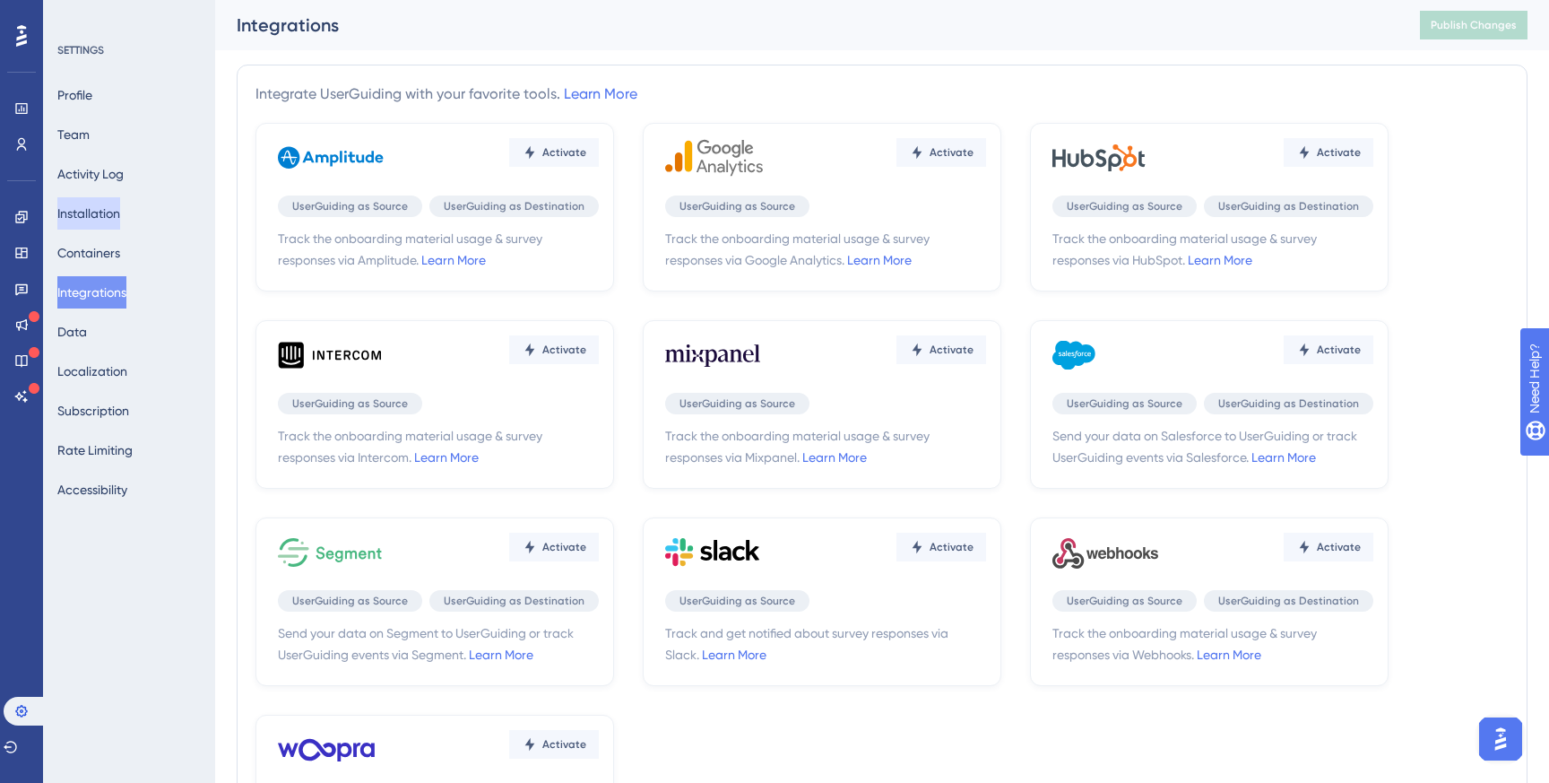
click at [103, 207] on button "Installation" at bounding box center [88, 213] width 63 height 32
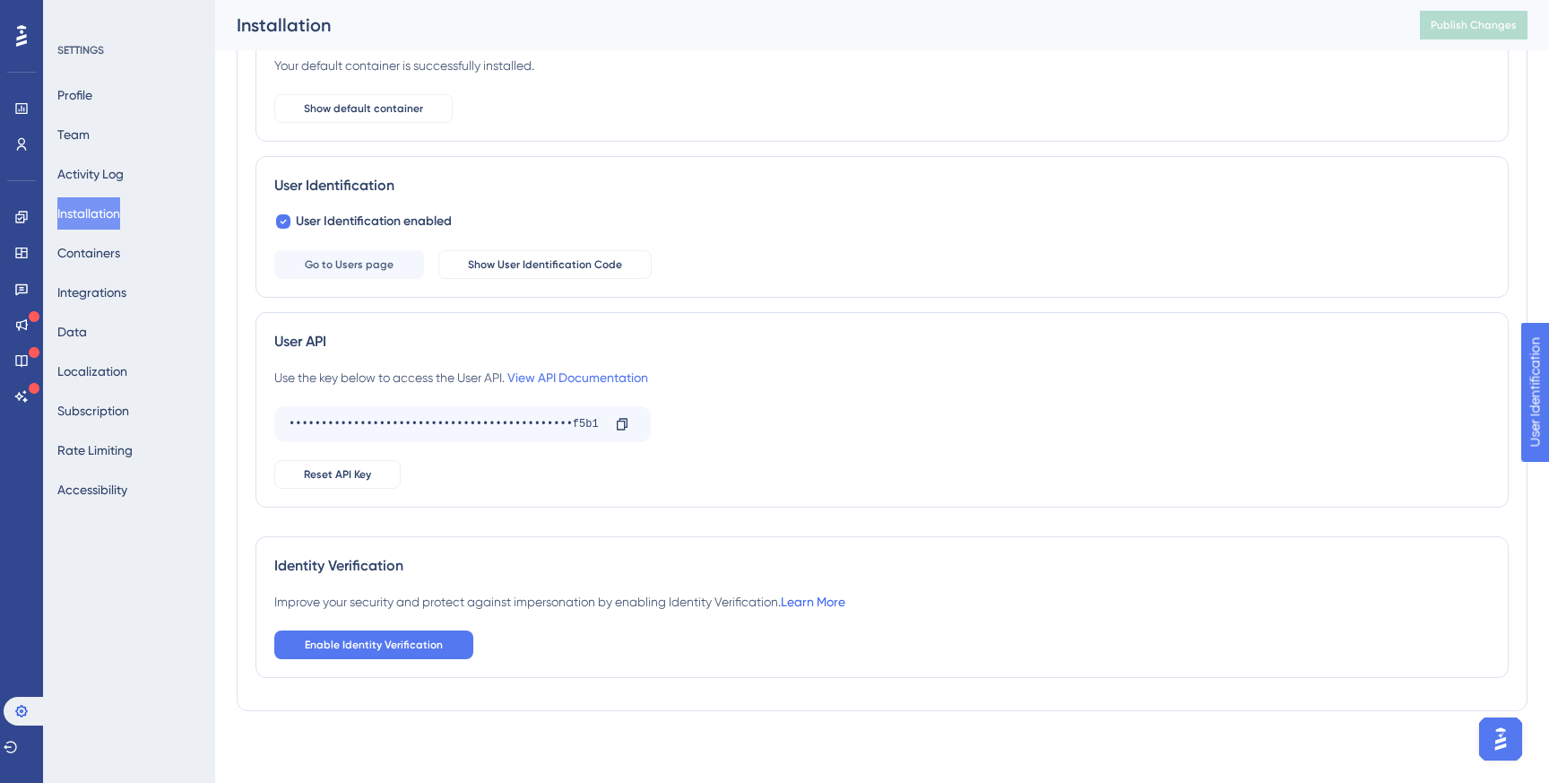
click at [807, 597] on link "Learn More" at bounding box center [813, 601] width 65 height 14
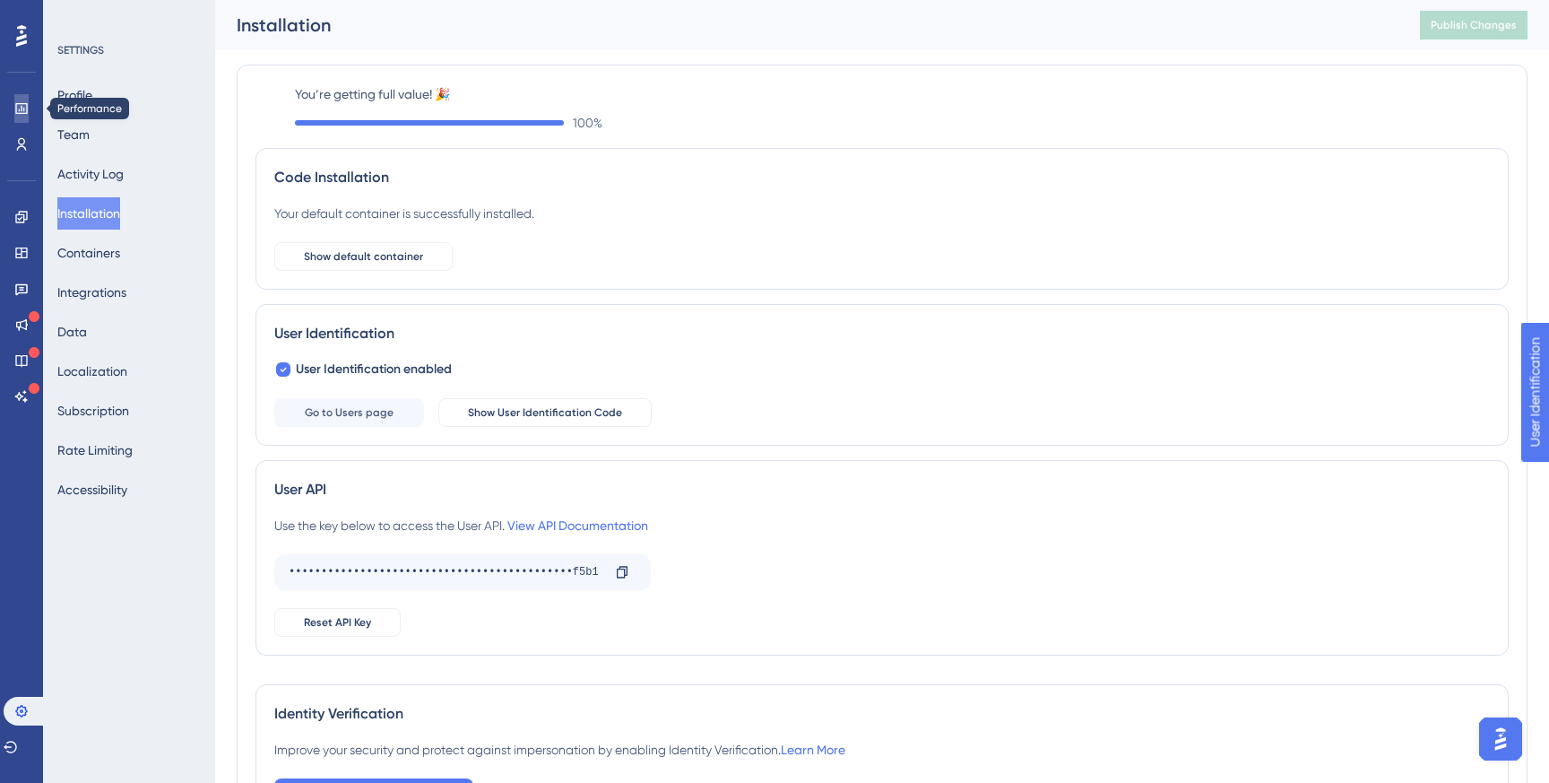
click at [19, 111] on icon at bounding box center [21, 108] width 14 height 14
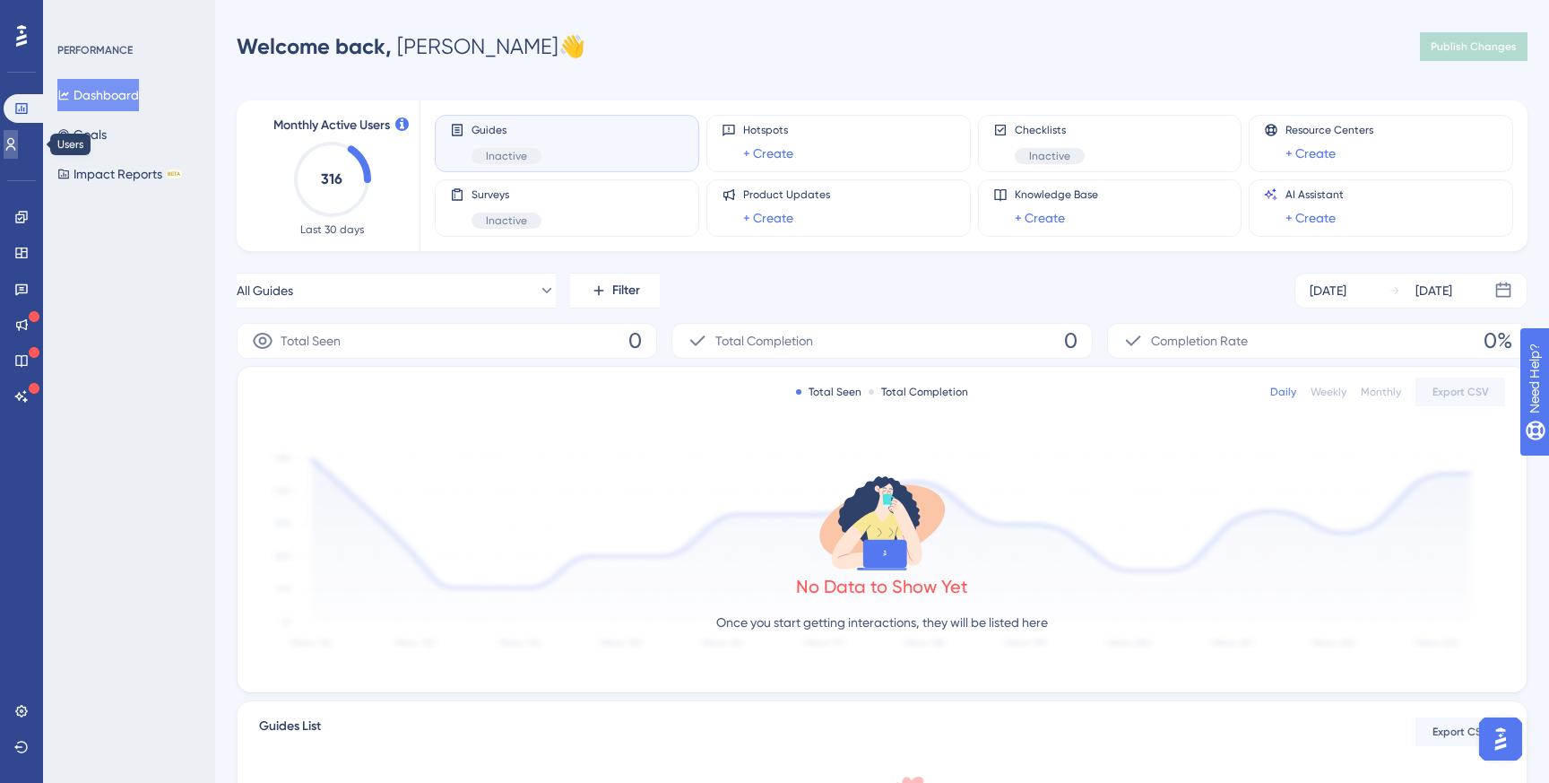
click at [18, 148] on icon at bounding box center [11, 144] width 14 height 14
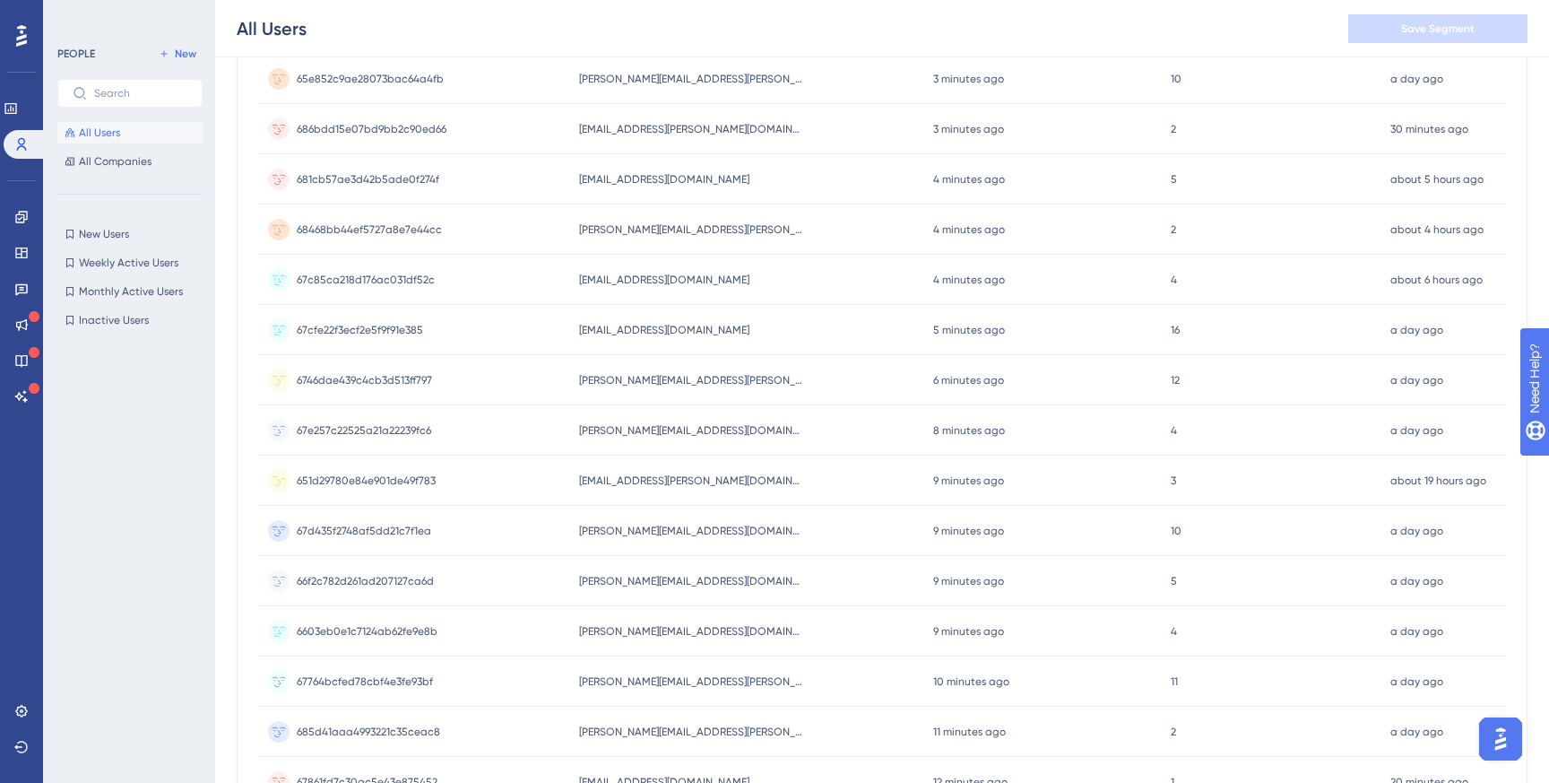
scroll to position [659, 0]
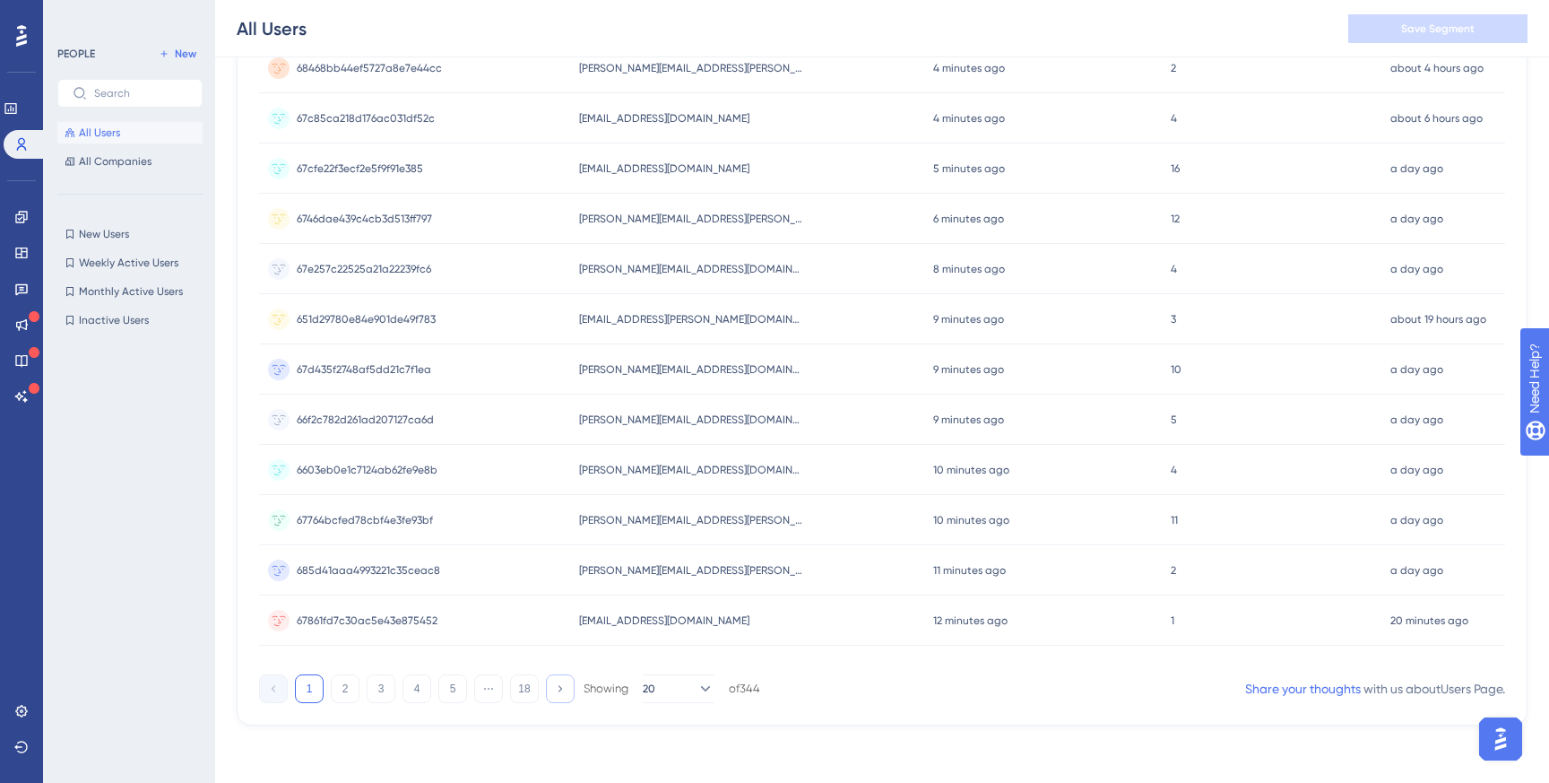
click at [567, 689] on button at bounding box center [560, 688] width 29 height 29
click at [528, 690] on button "18" at bounding box center [524, 688] width 29 height 29
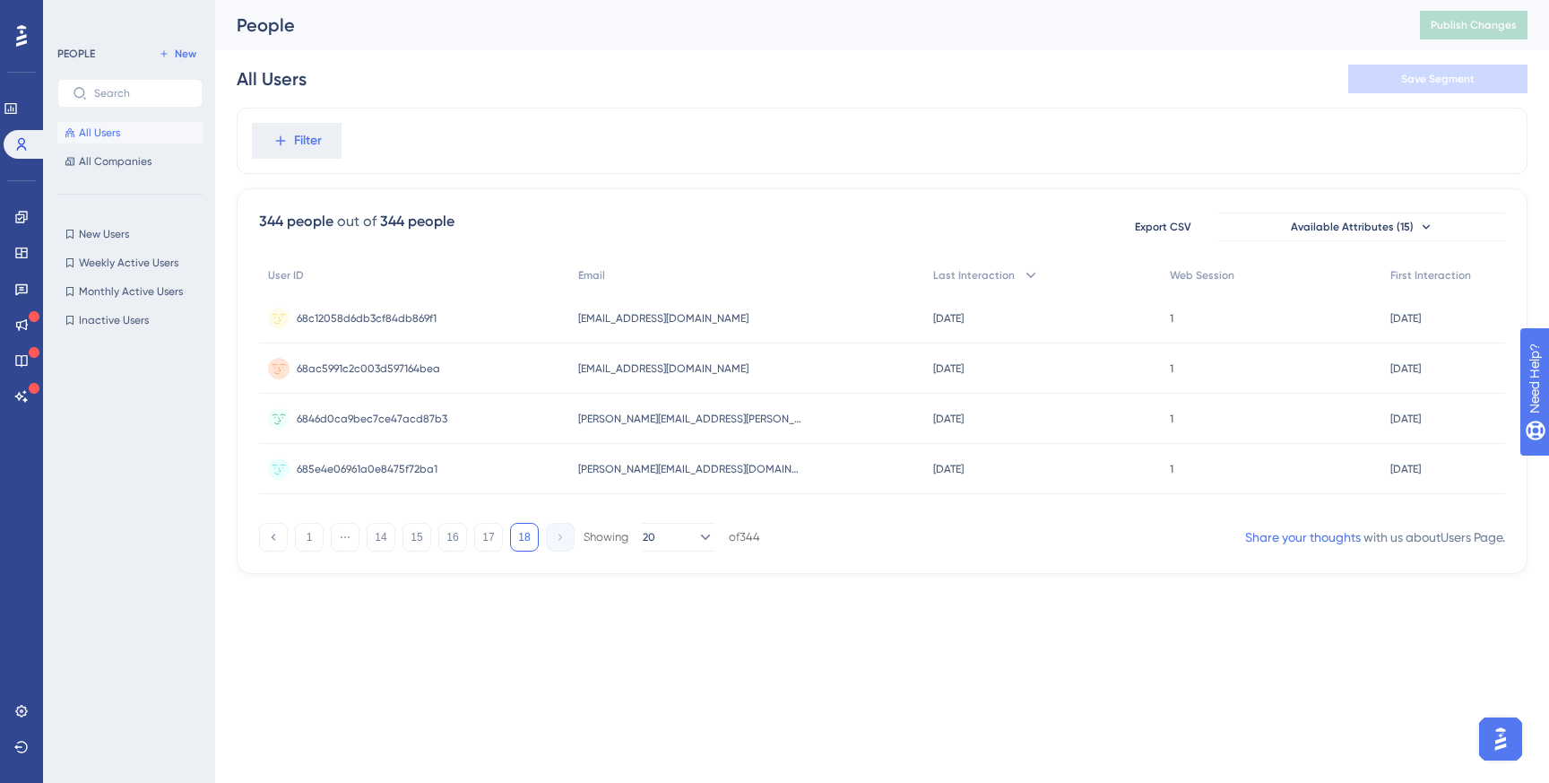
scroll to position [0, 0]
click at [486, 548] on button "17" at bounding box center [488, 537] width 29 height 29
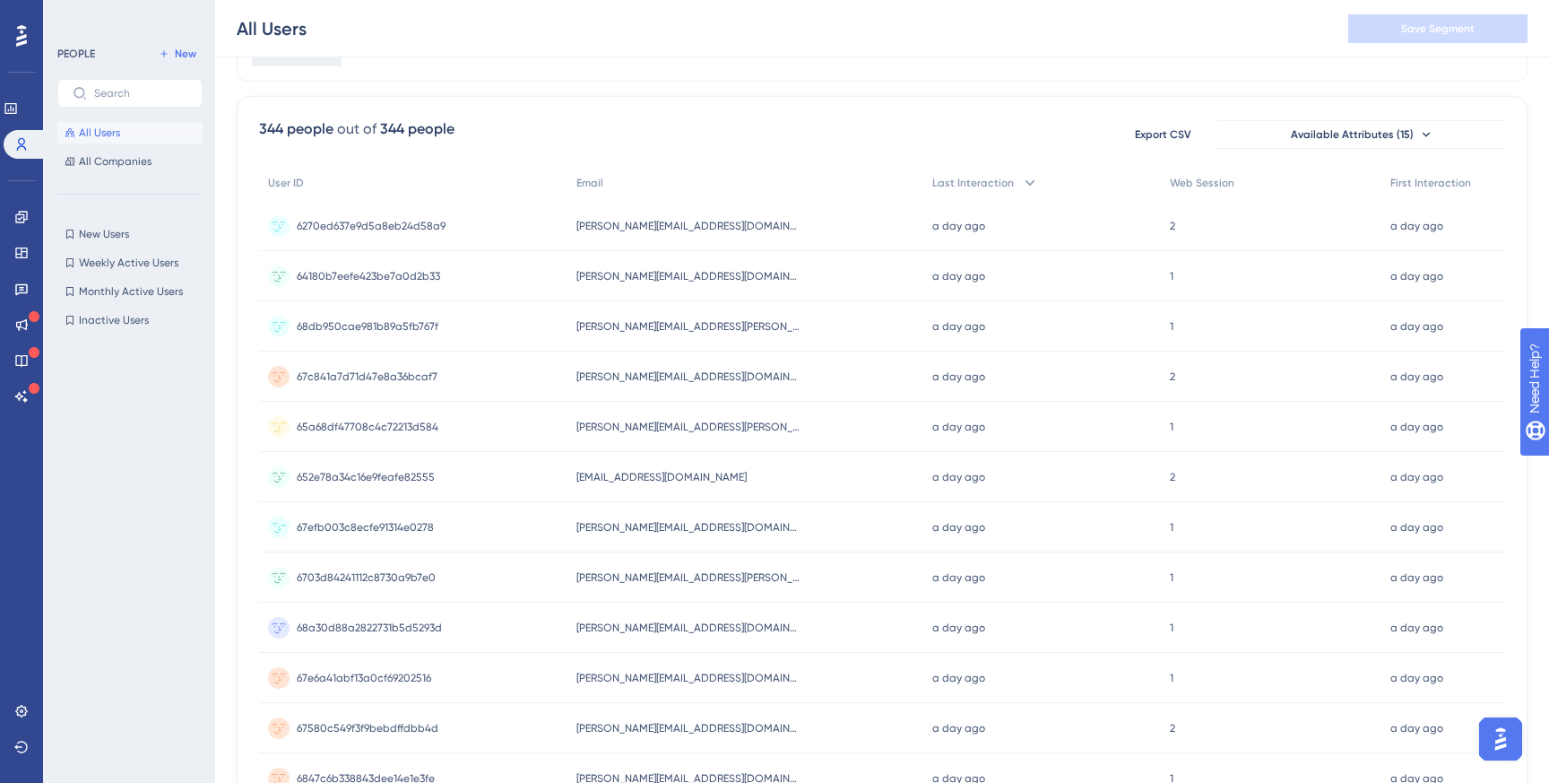
scroll to position [659, 0]
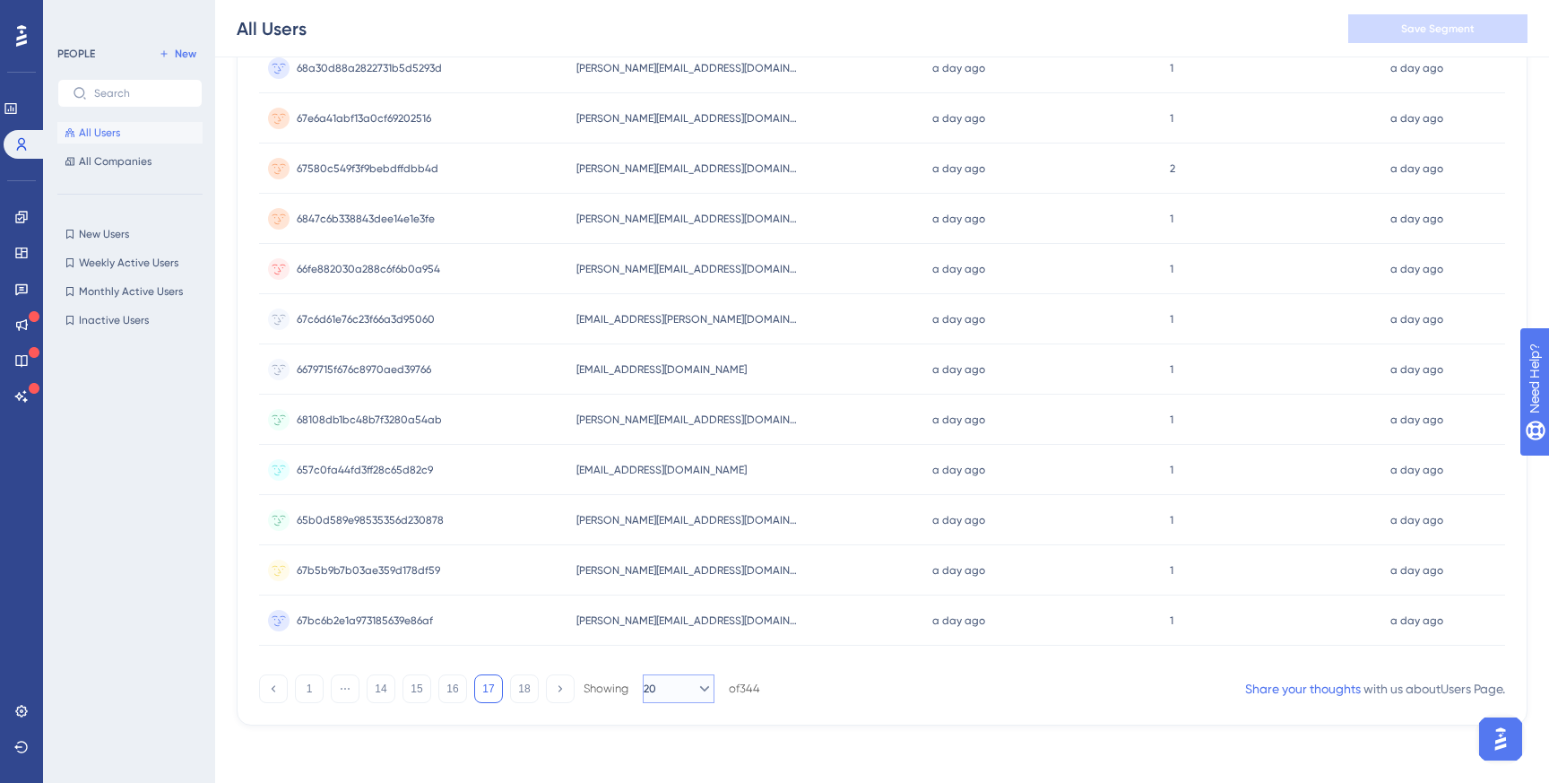
click at [671, 691] on button "20" at bounding box center [679, 688] width 72 height 29
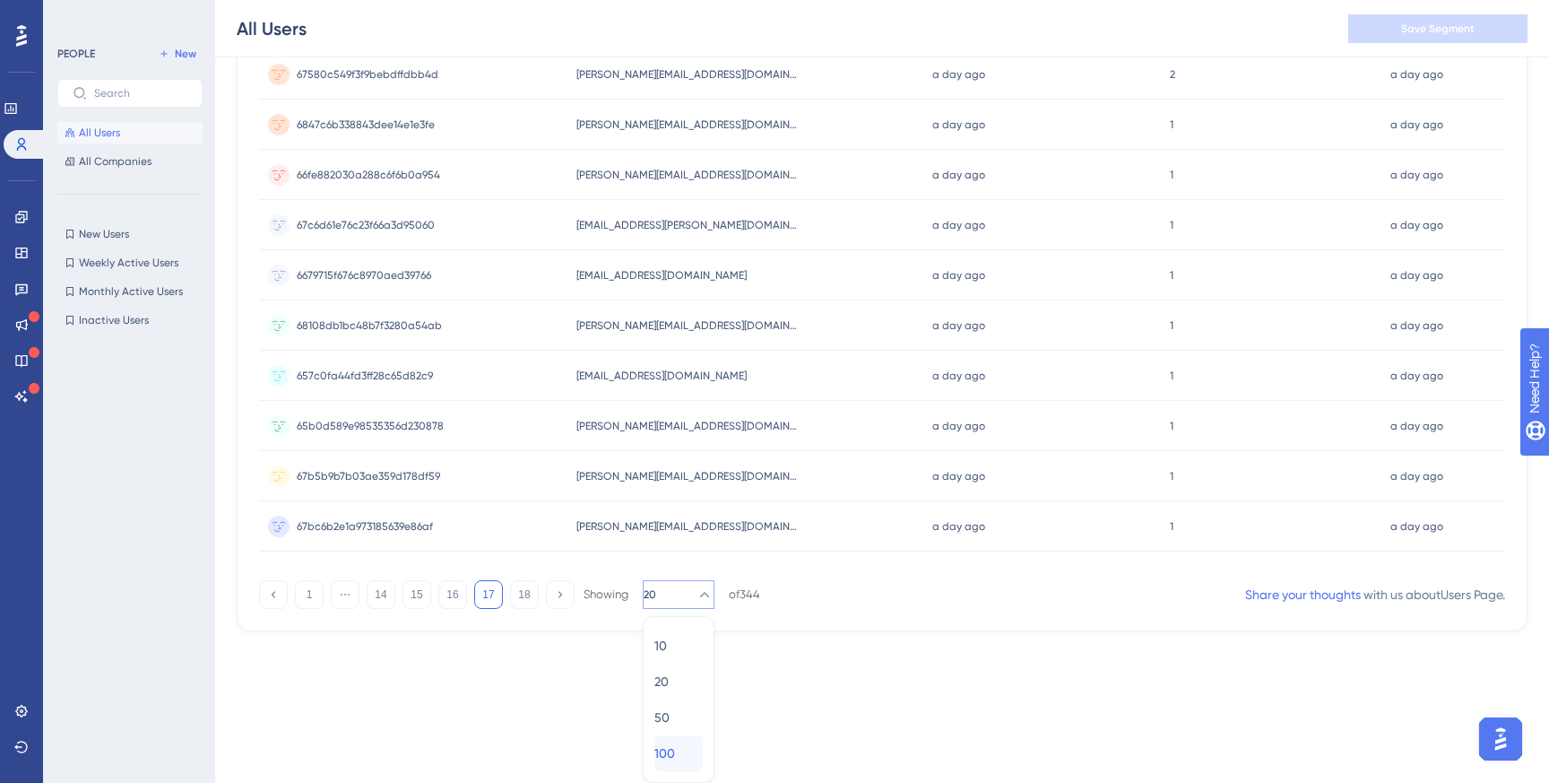
click at [675, 747] on span "100" at bounding box center [664, 753] width 21 height 22
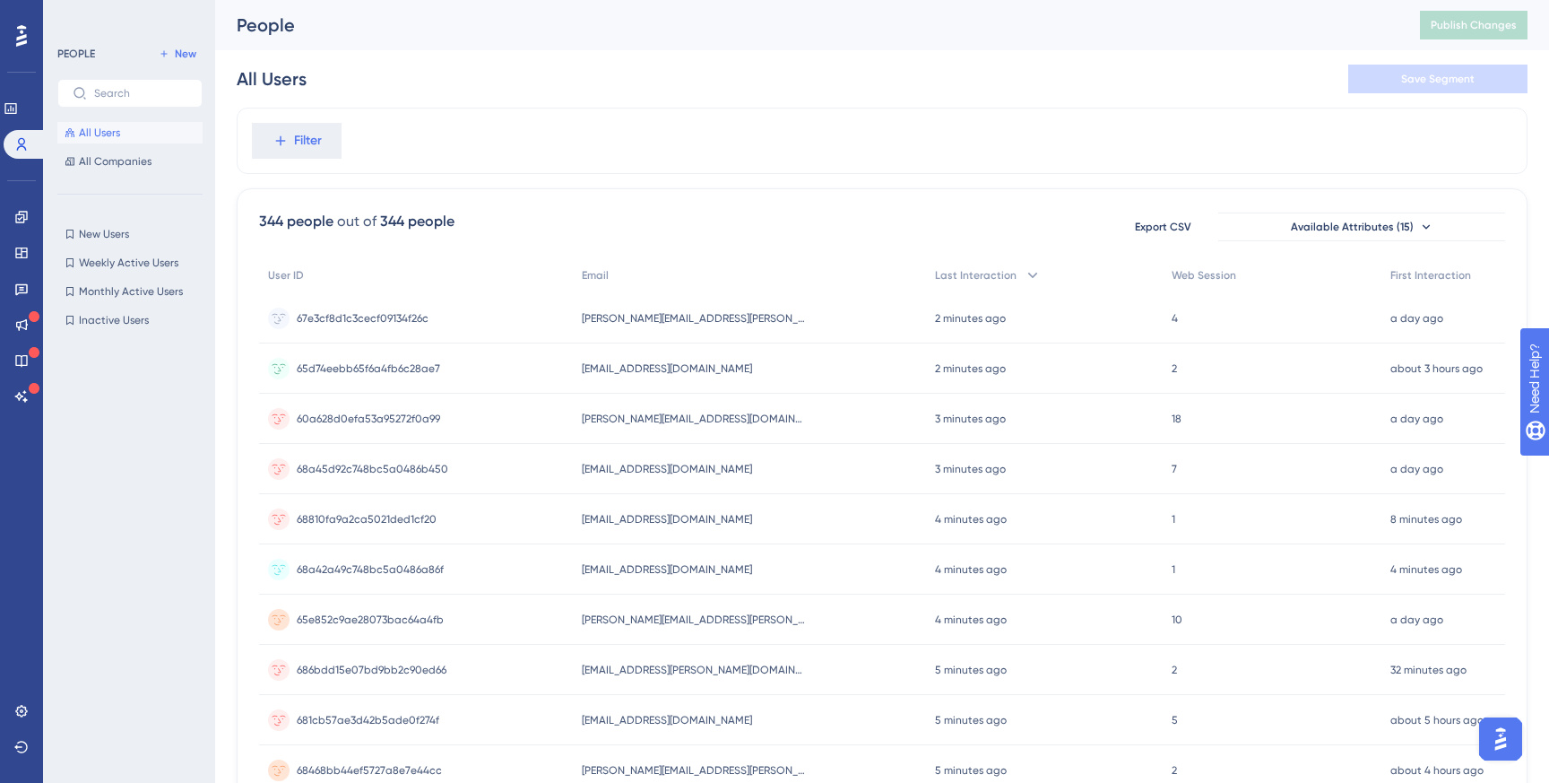
scroll to position [4667, 0]
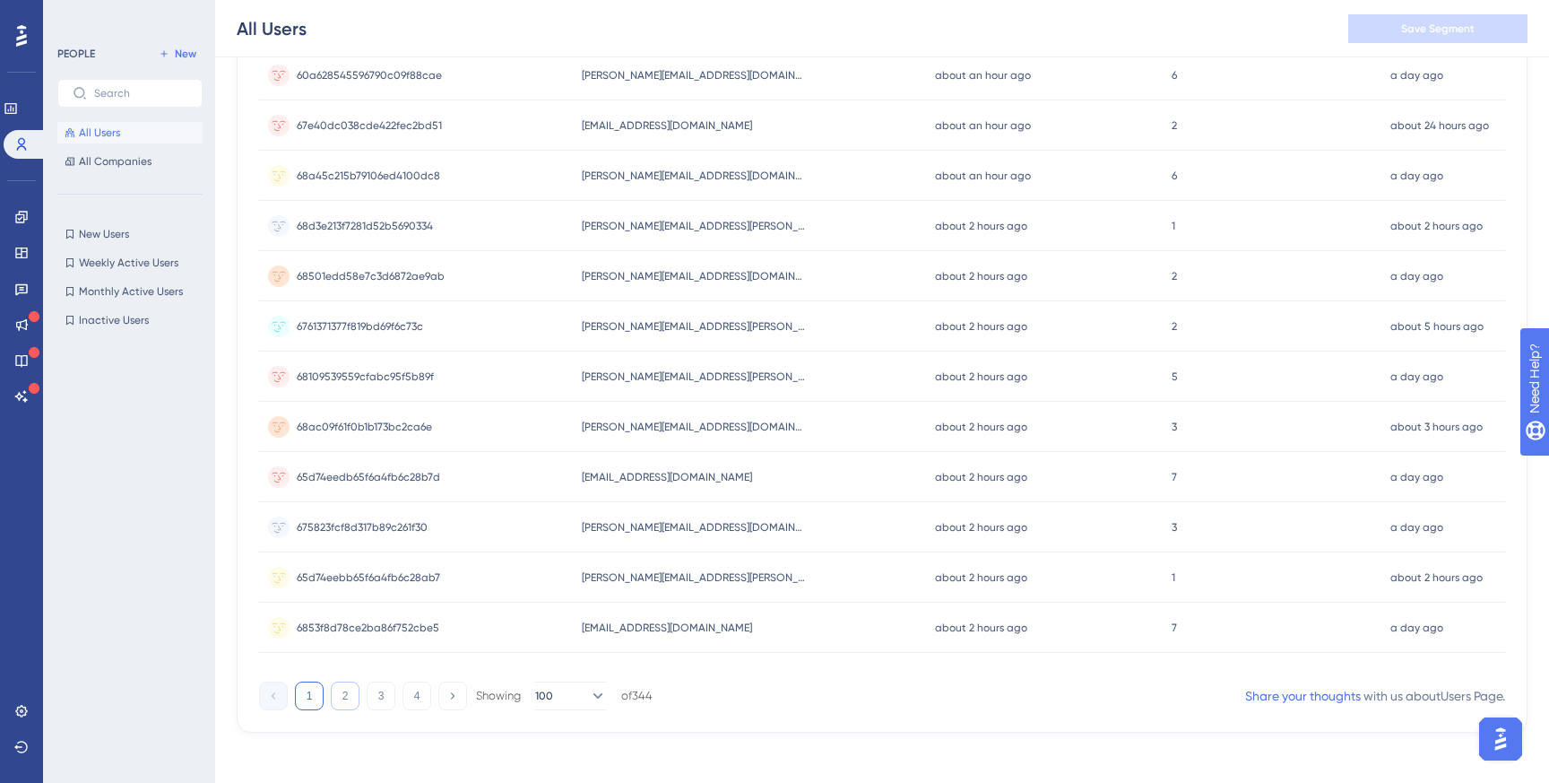
click at [347, 695] on button "2" at bounding box center [345, 695] width 29 height 29
click at [377, 683] on button "3" at bounding box center [381, 695] width 29 height 29
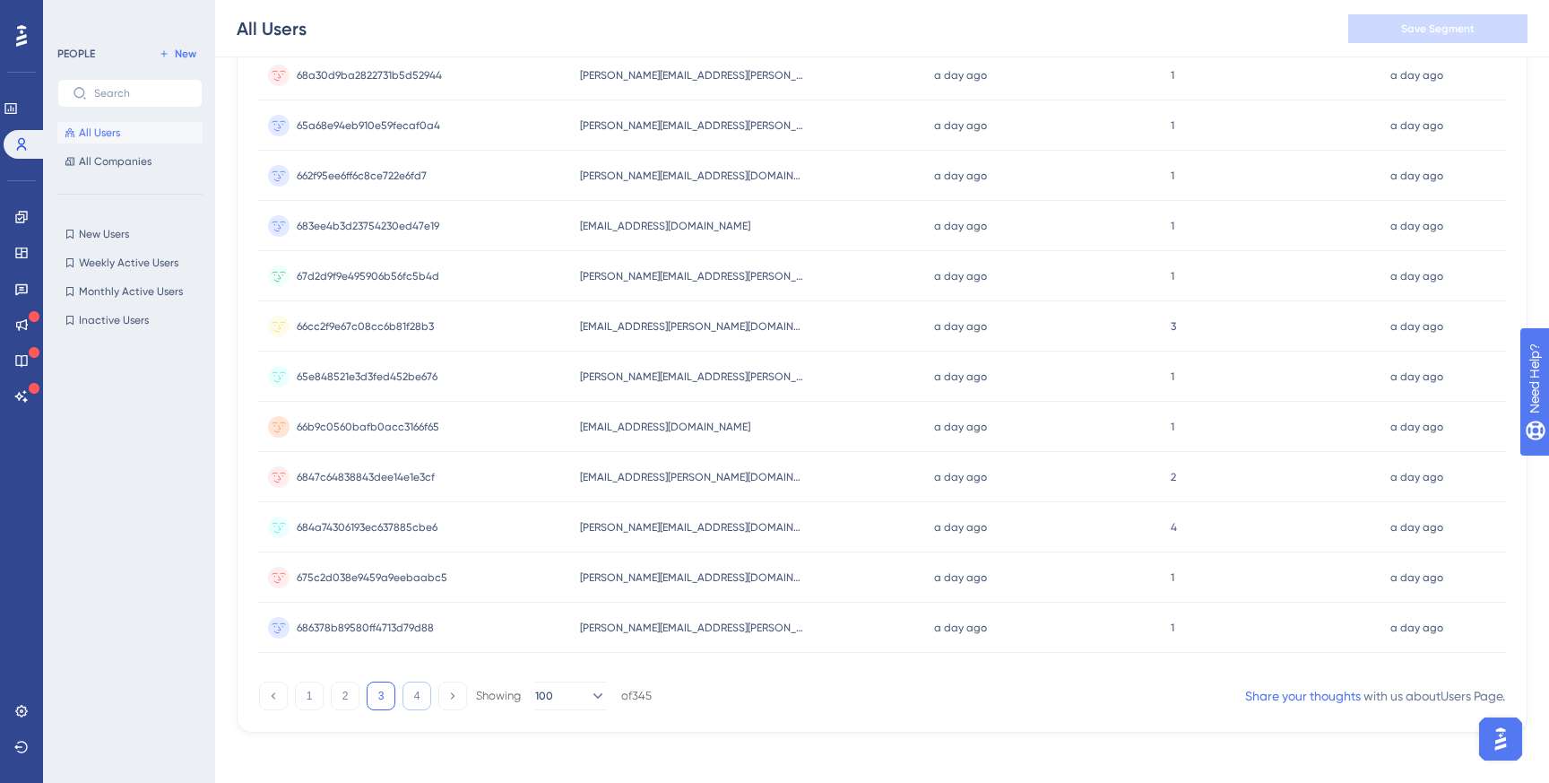
click at [418, 686] on button "4" at bounding box center [416, 695] width 29 height 29
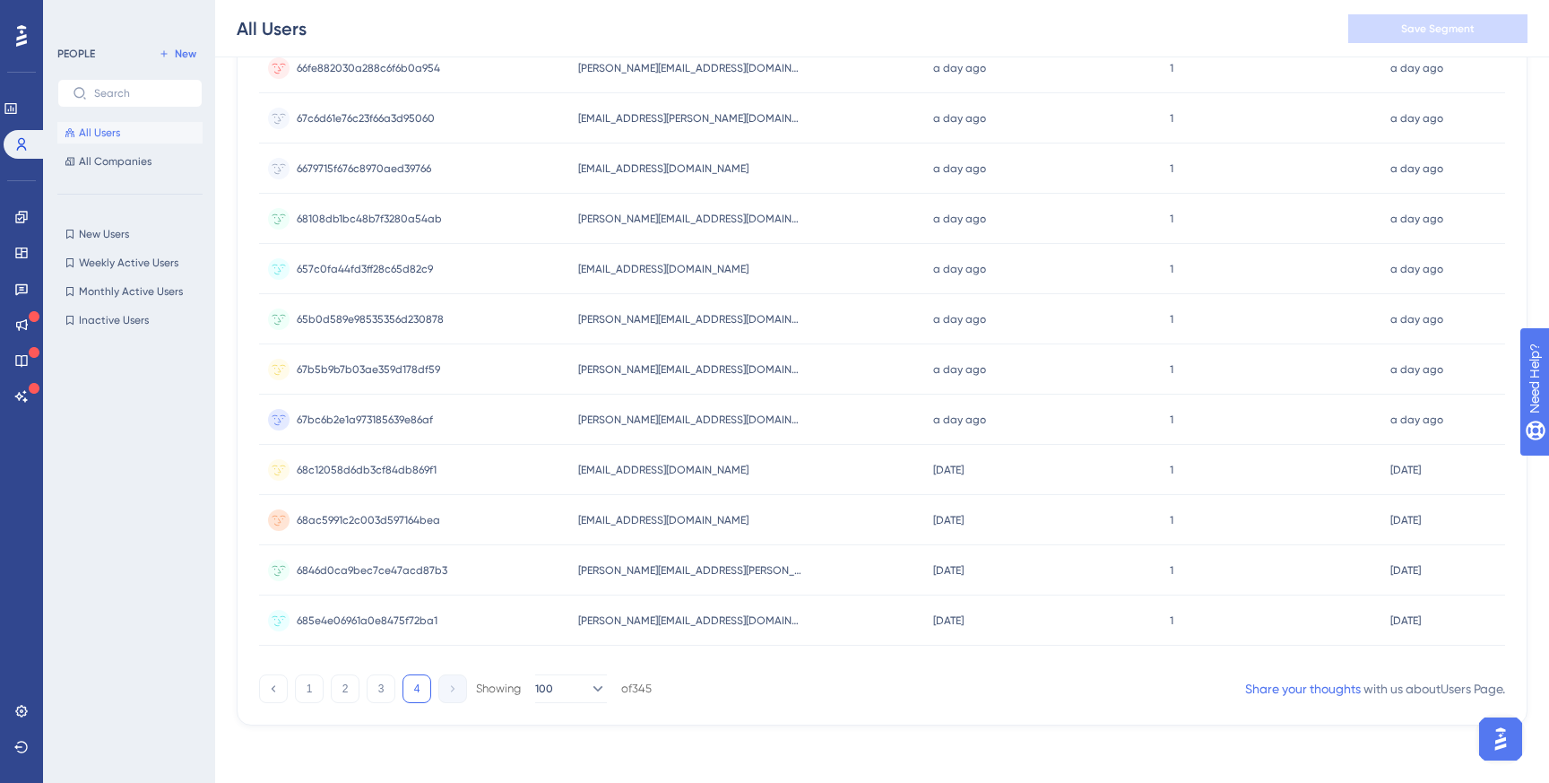
scroll to position [1038, 0]
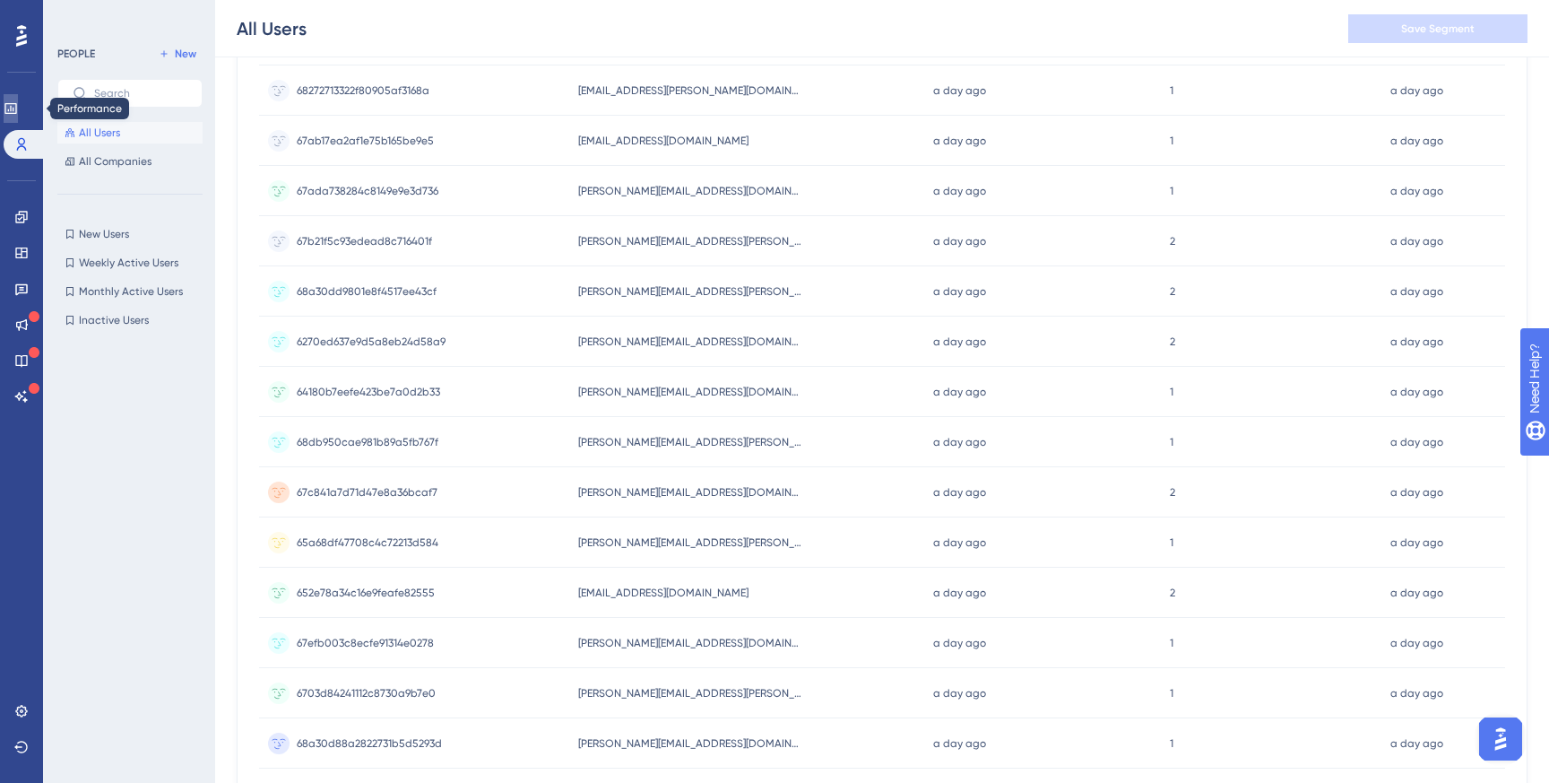
click at [18, 107] on icon at bounding box center [11, 108] width 14 height 14
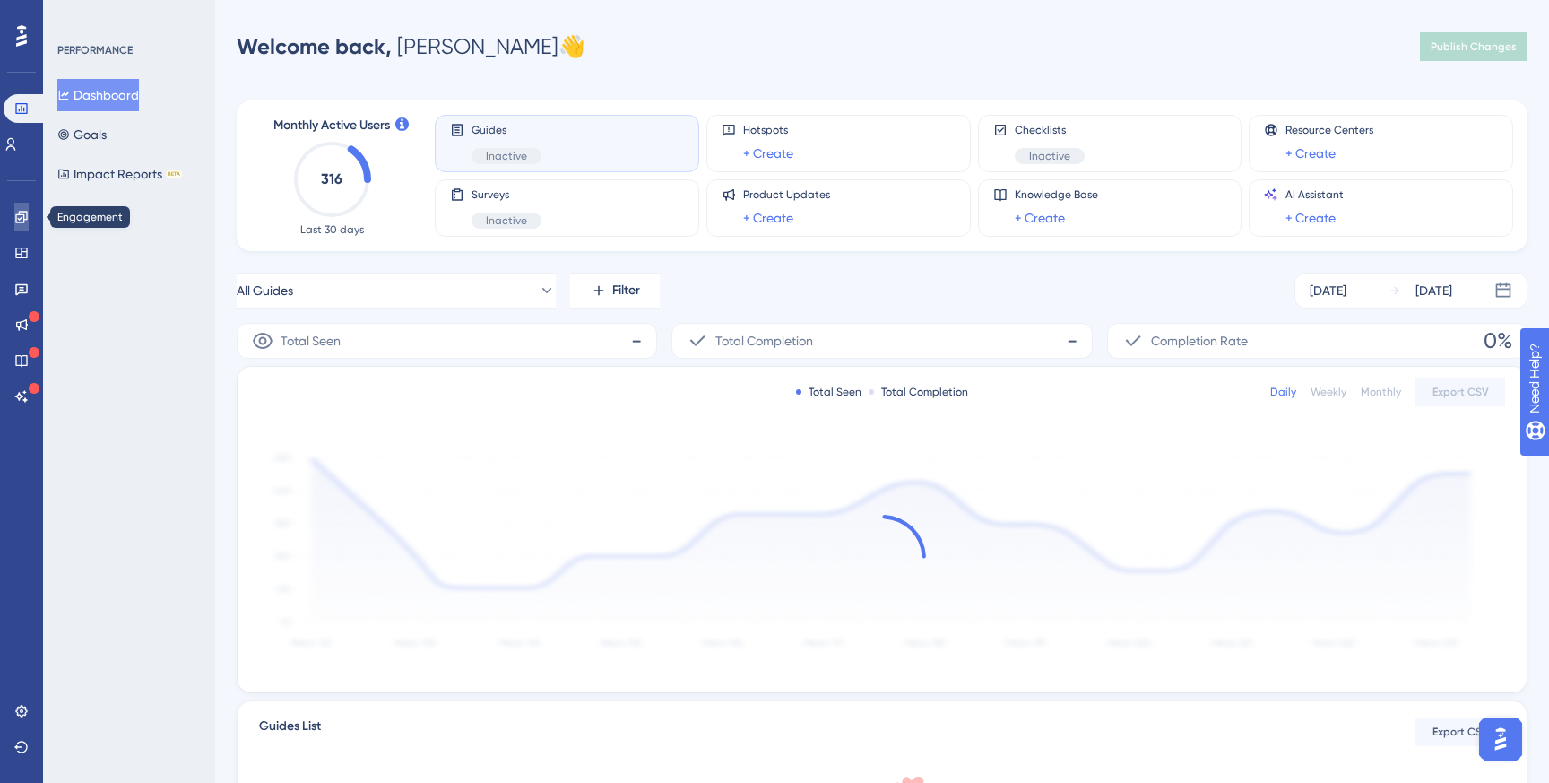
click at [20, 218] on icon at bounding box center [21, 217] width 12 height 12
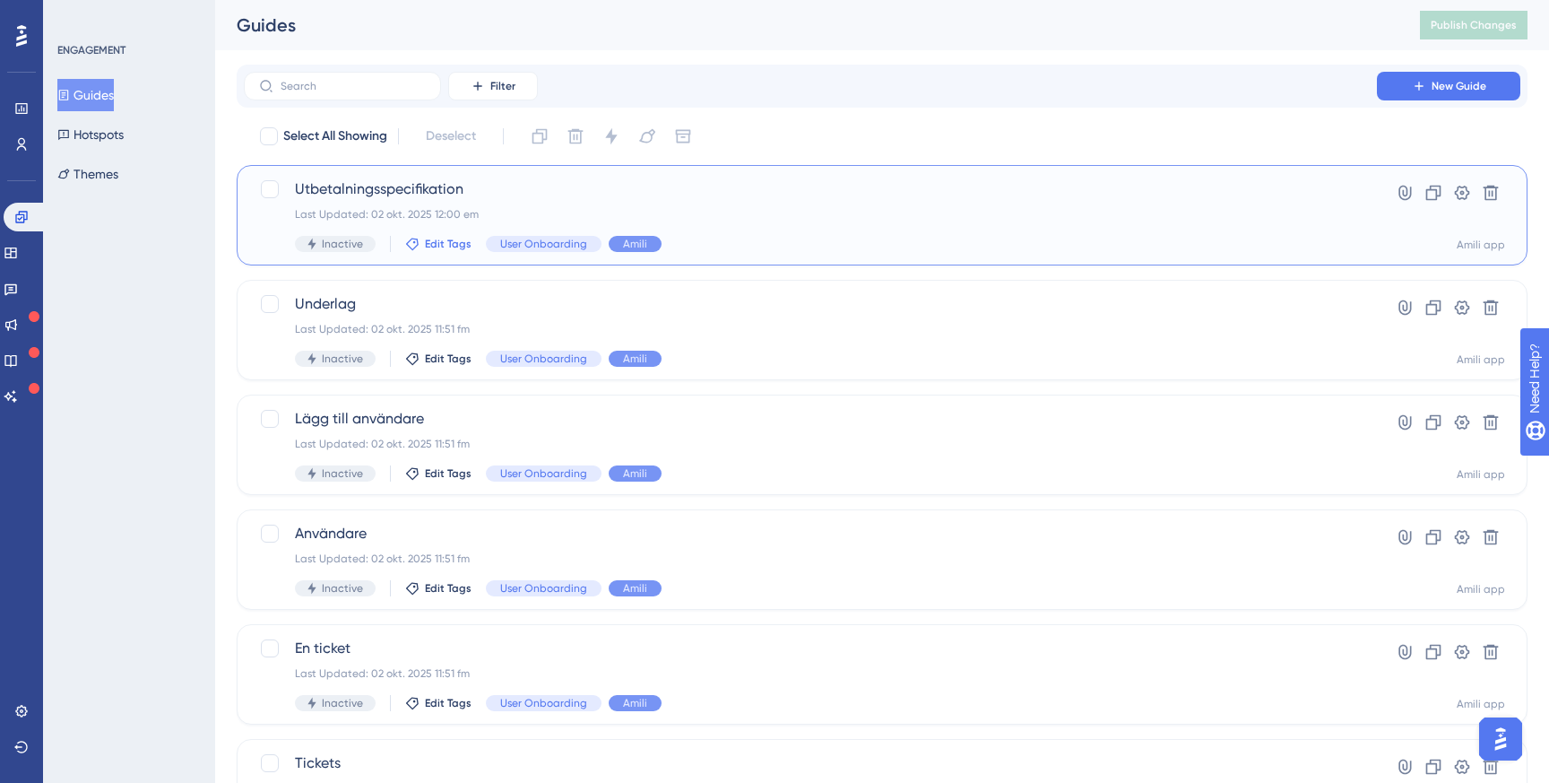
click at [438, 248] on span "Edit Tags" at bounding box center [448, 244] width 47 height 14
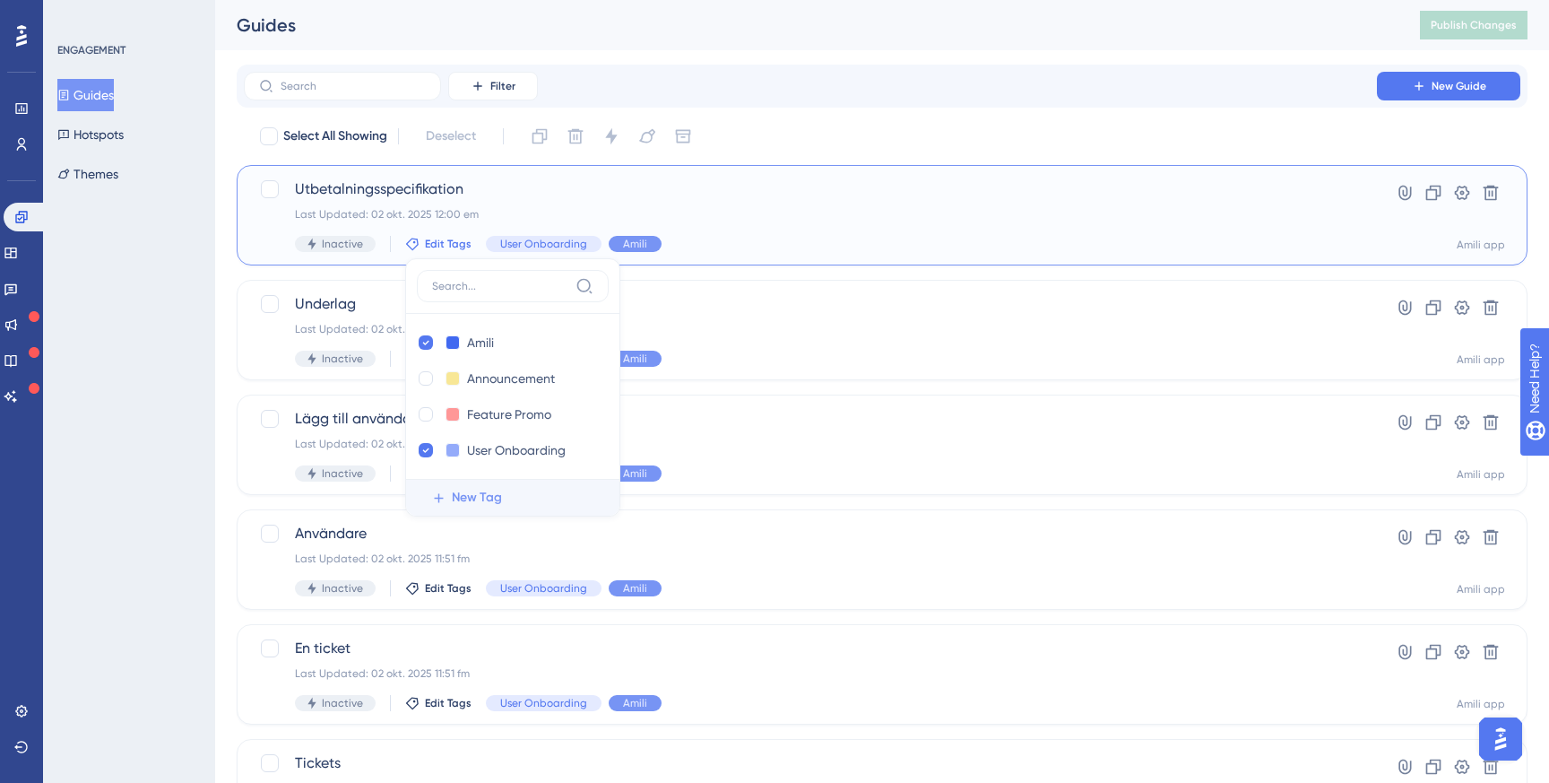
click at [457, 495] on span "New Tag" at bounding box center [477, 498] width 50 height 22
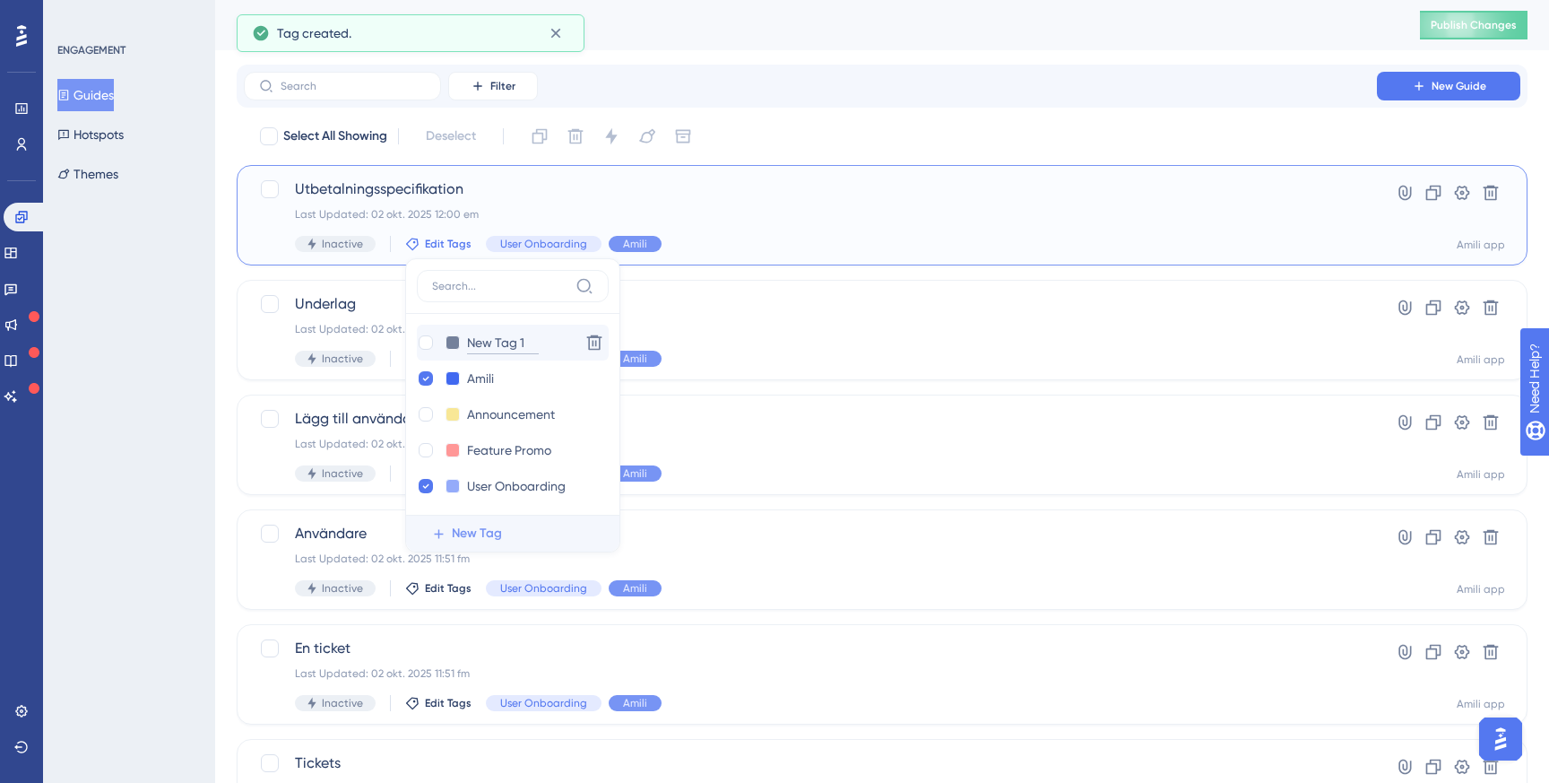
click at [508, 344] on input "New Tag 1" at bounding box center [503, 343] width 72 height 22
click at [596, 339] on icon at bounding box center [594, 342] width 15 height 15
